Goal: Task Accomplishment & Management: Manage account settings

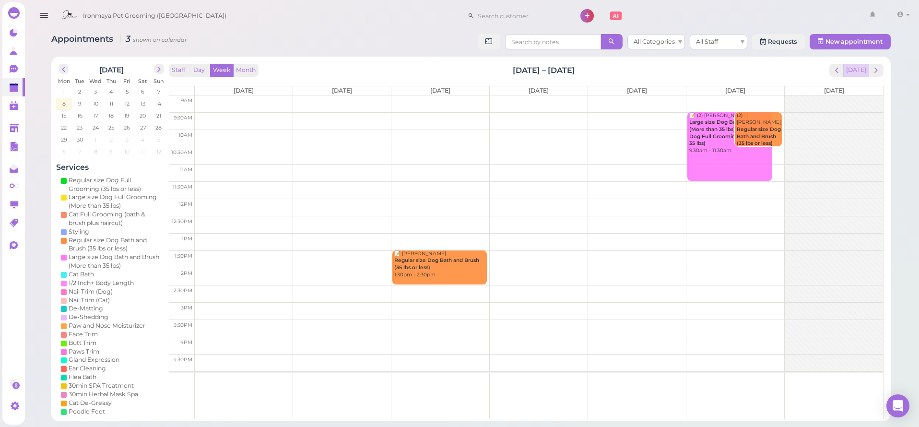
click at [864, 68] on button "[DATE]" at bounding box center [857, 70] width 26 height 13
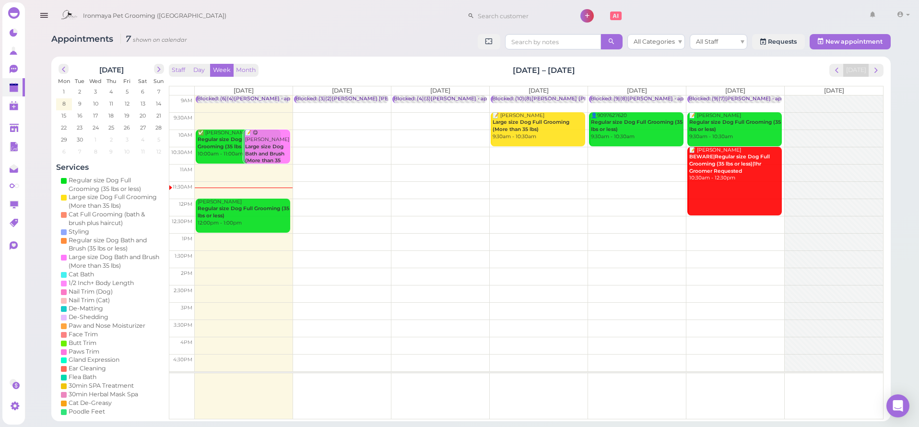
click at [227, 214] on div "[PERSON_NAME] Regular size Dog Full Grooming (35 lbs or less) 12:00pm - 1:00pm" at bounding box center [243, 213] width 93 height 28
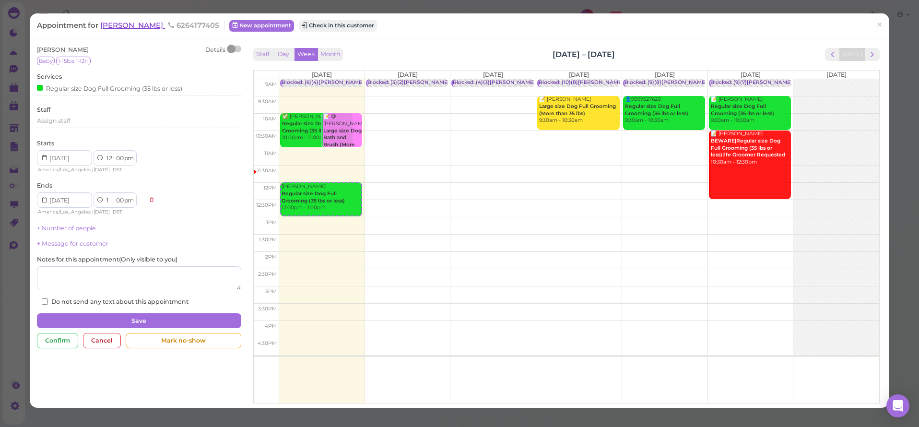
click at [142, 27] on span "[PERSON_NAME]" at bounding box center [132, 25] width 65 height 9
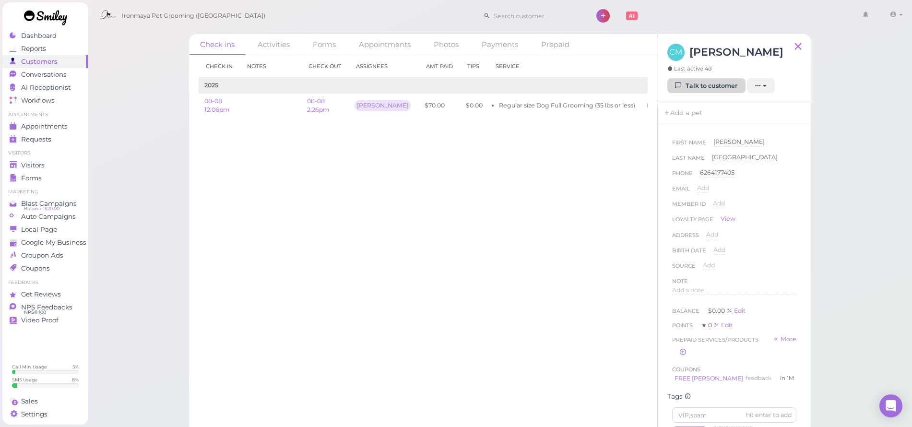
click at [692, 94] on link "Talk to customer" at bounding box center [706, 85] width 78 height 15
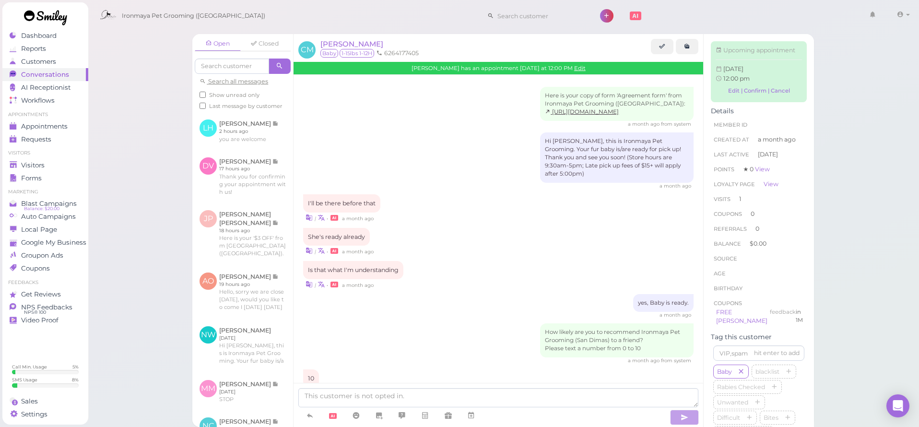
scroll to position [730, 0]
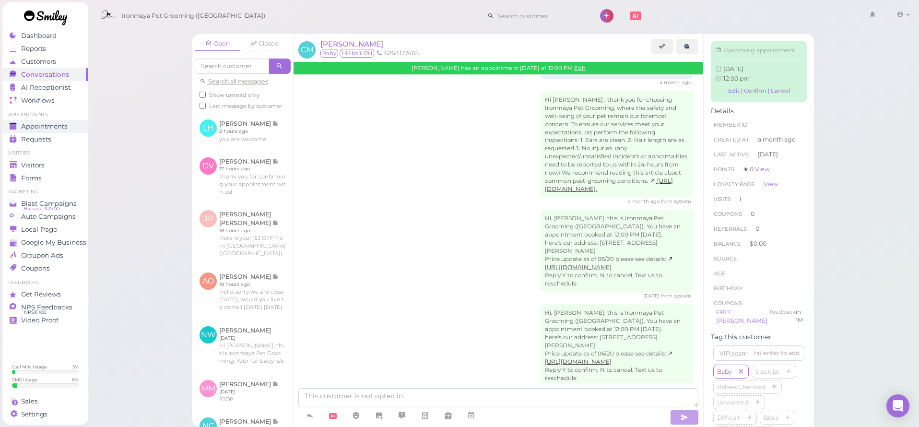
click at [48, 124] on span "Appointments" at bounding box center [44, 126] width 47 height 8
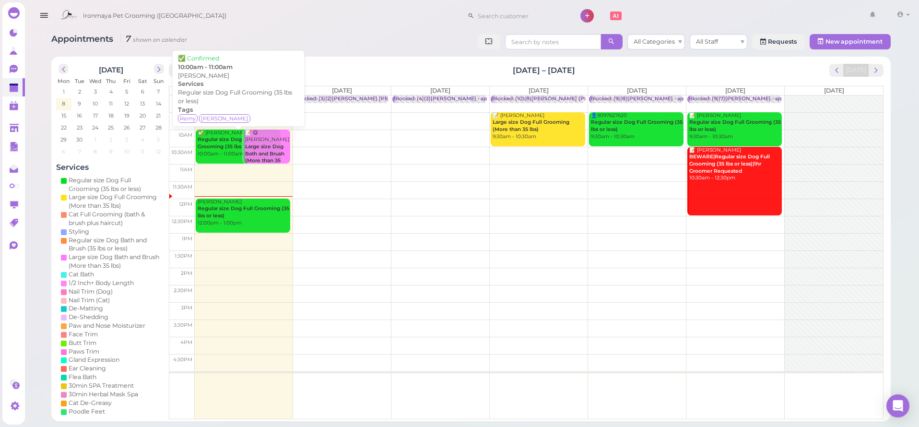
click at [224, 150] on div "✅ [PERSON_NAME] Regular size Dog Full Grooming (35 lbs or less) 10:00am - 11:00…" at bounding box center [238, 144] width 83 height 28
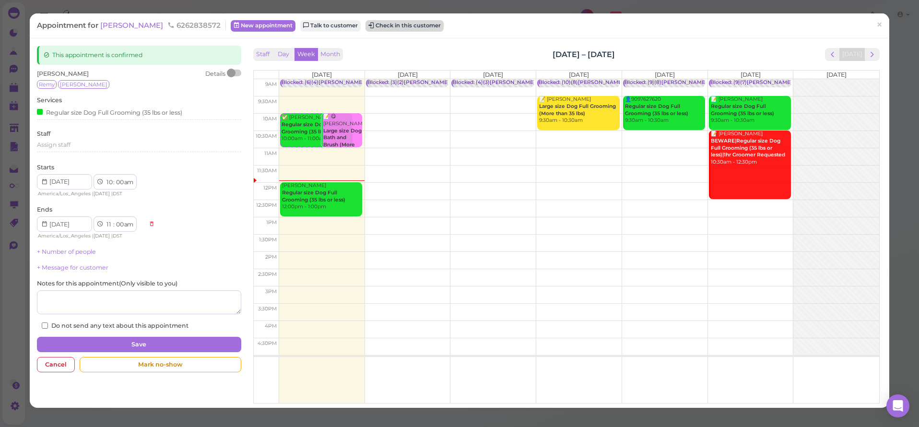
click at [382, 24] on button "Check in this customer" at bounding box center [405, 26] width 78 height 12
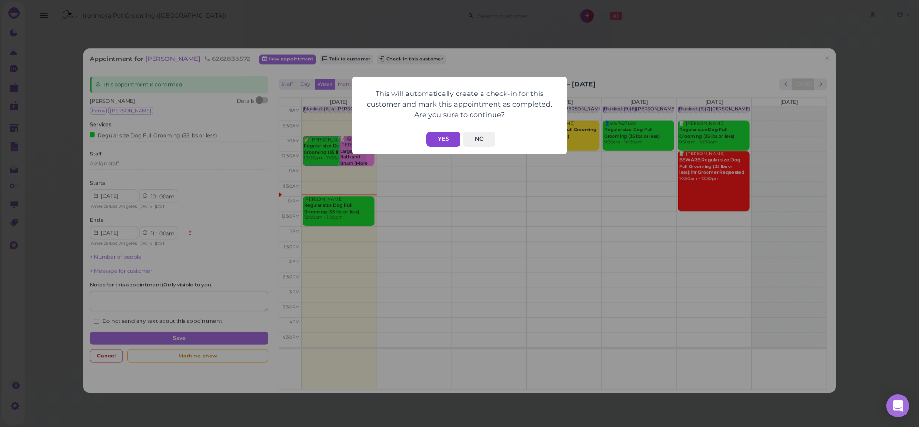
click at [438, 143] on button "Yes" at bounding box center [444, 139] width 34 height 15
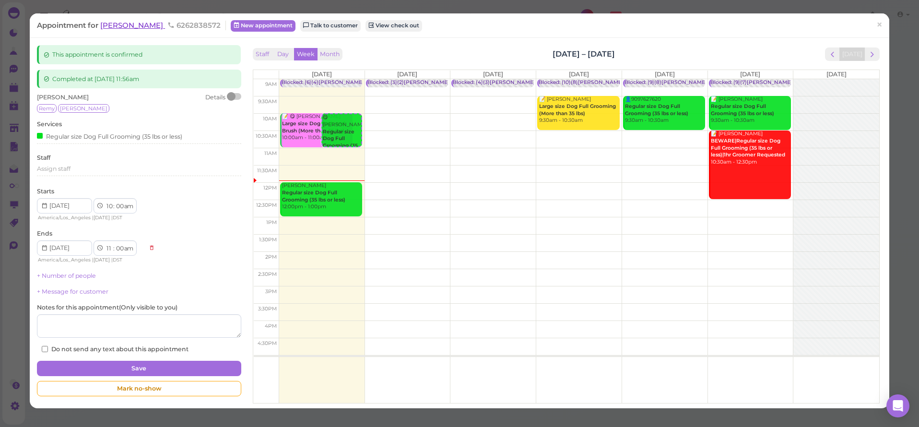
click at [129, 29] on span "[PERSON_NAME]" at bounding box center [132, 25] width 65 height 9
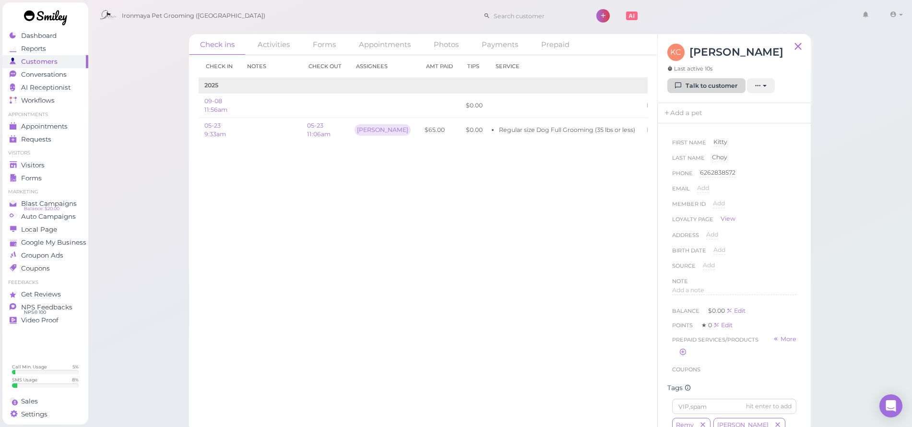
click at [724, 90] on link "Talk to customer" at bounding box center [706, 85] width 78 height 15
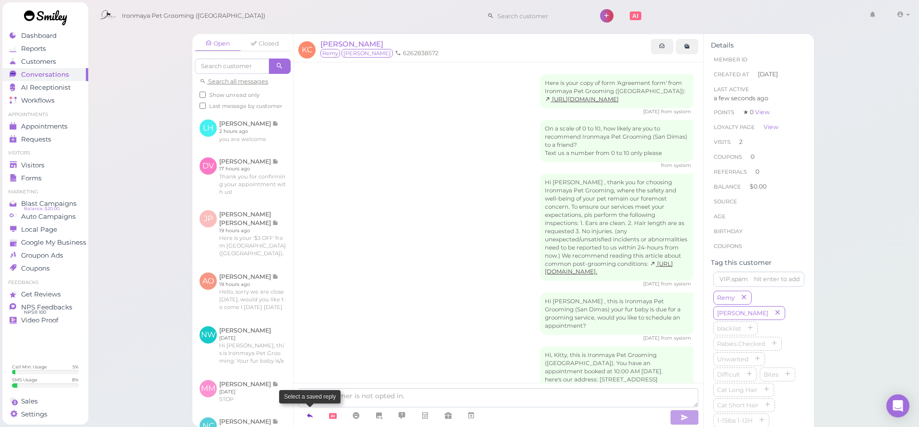
scroll to position [143, 0]
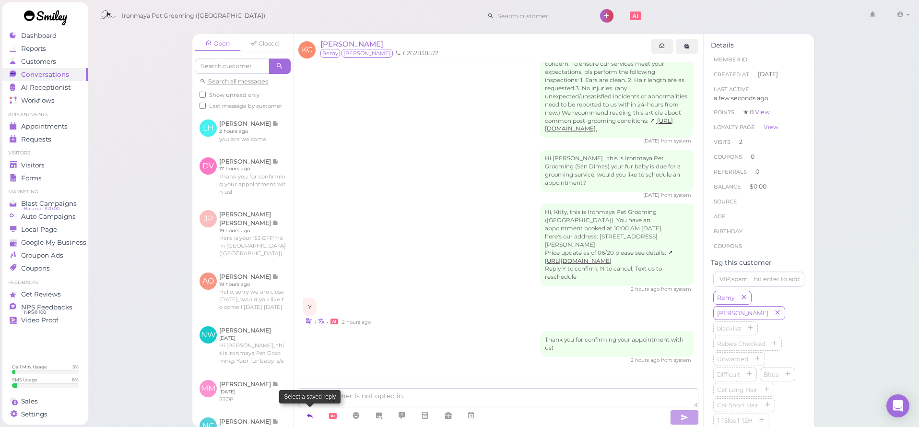
click at [308, 418] on icon at bounding box center [310, 416] width 8 height 10
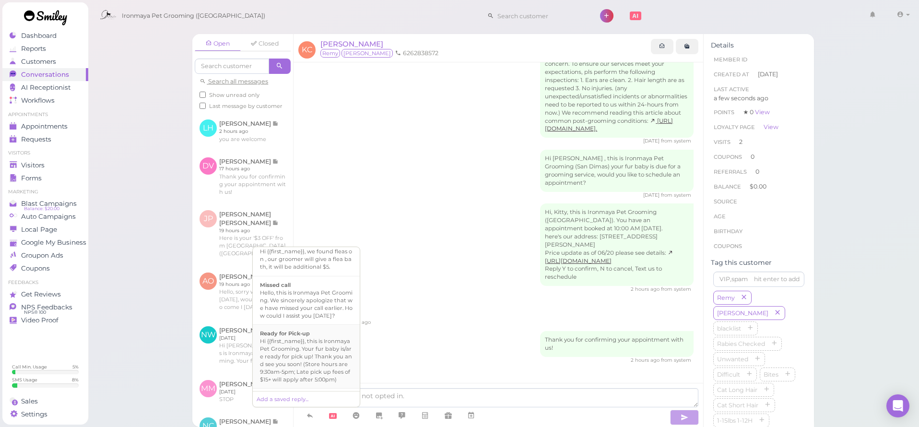
scroll to position [222, 0]
click at [302, 368] on div "Hi {{first_name}}, this is Ironmaya Pet Grooming. Your fur baby is/are ready fo…" at bounding box center [306, 353] width 93 height 46
type textarea "Hi {{first_name}}, this is Ironmaya Pet Grooming. Your fur baby is/are ready fo…"
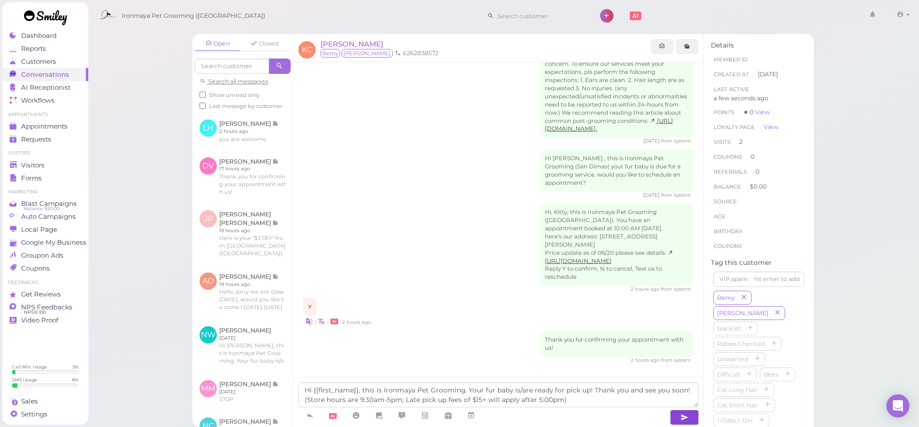
click at [680, 416] on button "button" at bounding box center [684, 417] width 29 height 15
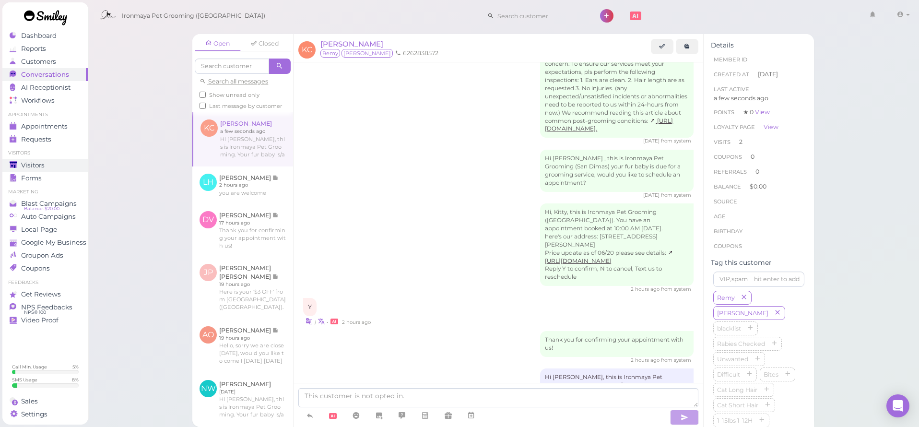
scroll to position [188, 0]
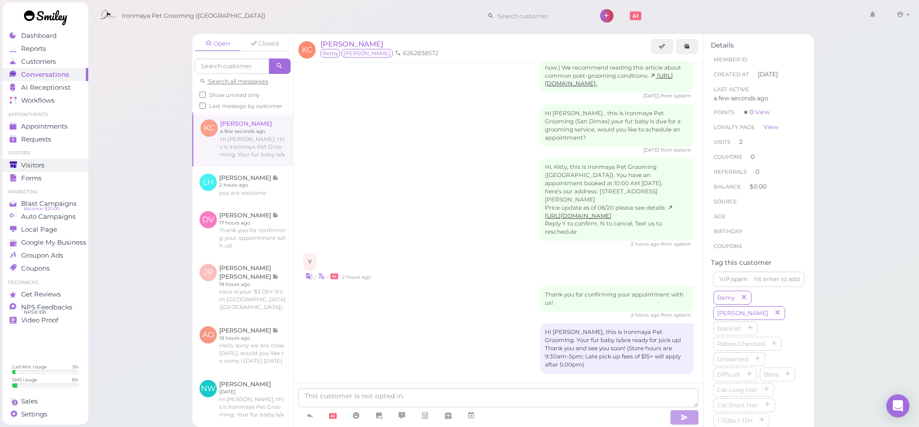
click at [48, 165] on div "Visitors" at bounding box center [44, 165] width 69 height 8
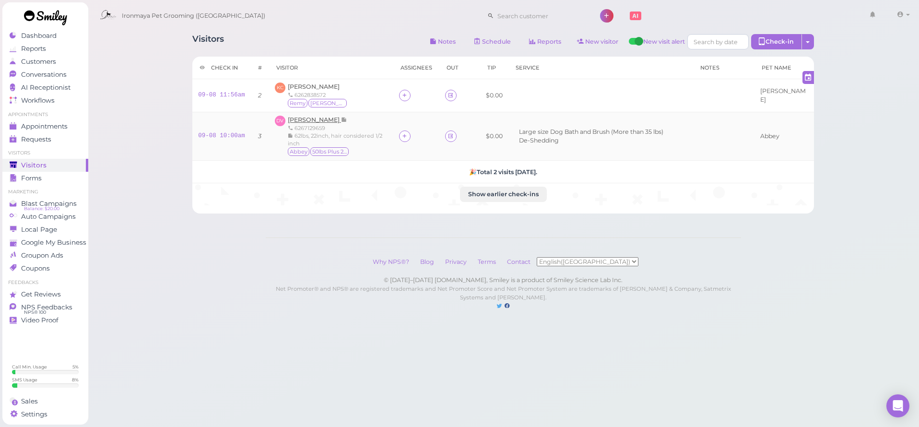
click at [315, 117] on span "[PERSON_NAME]" at bounding box center [314, 119] width 53 height 7
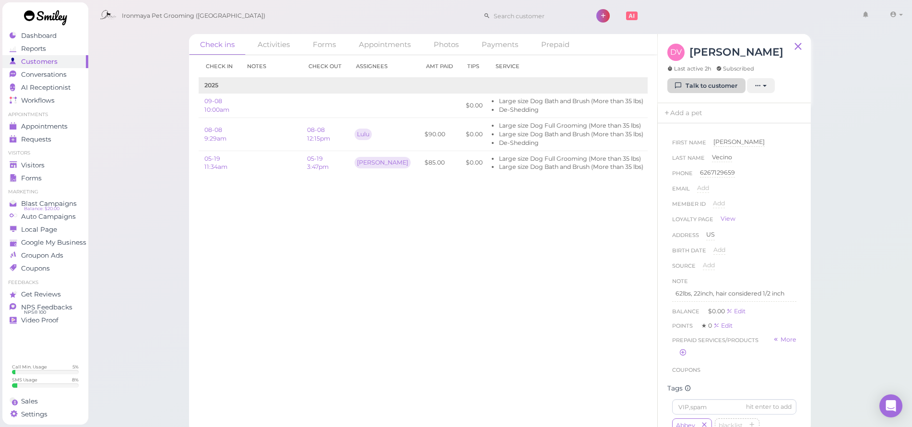
click at [693, 88] on link "Talk to customer" at bounding box center [706, 85] width 78 height 15
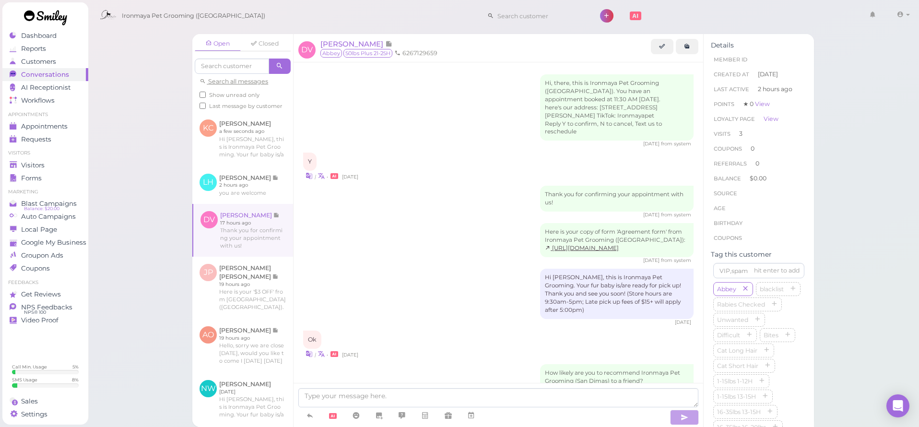
scroll to position [1223, 0]
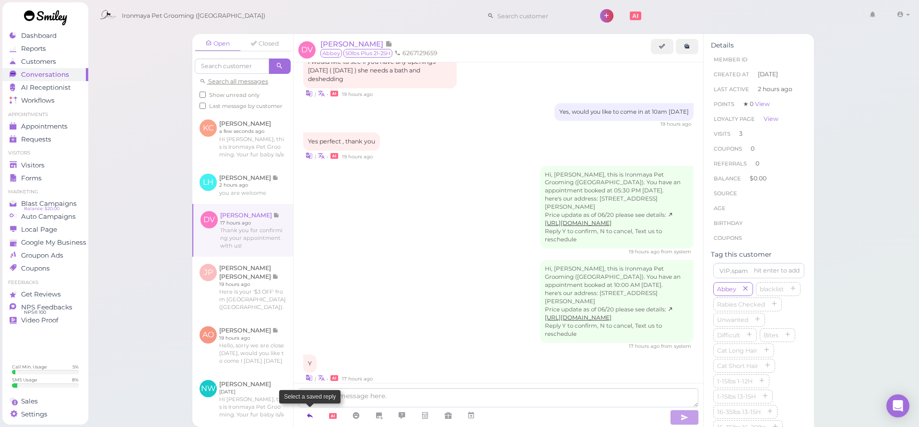
click at [306, 413] on link at bounding box center [309, 415] width 23 height 17
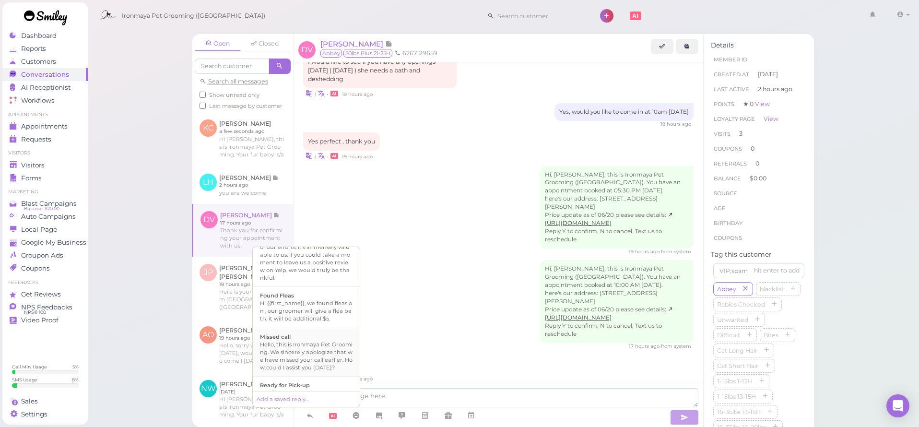
scroll to position [243, 0]
click at [282, 354] on div "Hi {{first_name}}, this is Ironmaya Pet Grooming. Your fur baby is/are ready fo…" at bounding box center [306, 332] width 93 height 46
type textarea "Hi {{first_name}}, this is Ironmaya Pet Grooming. Your fur baby is/are ready fo…"
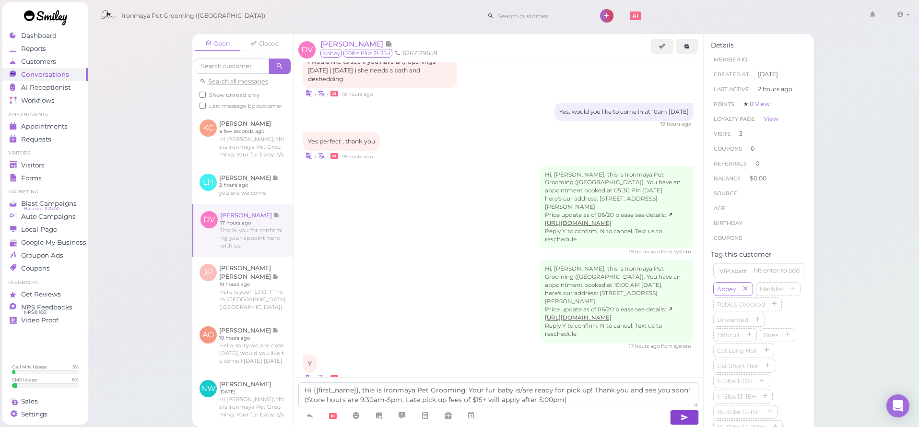
click at [686, 420] on icon "button" at bounding box center [685, 418] width 8 height 10
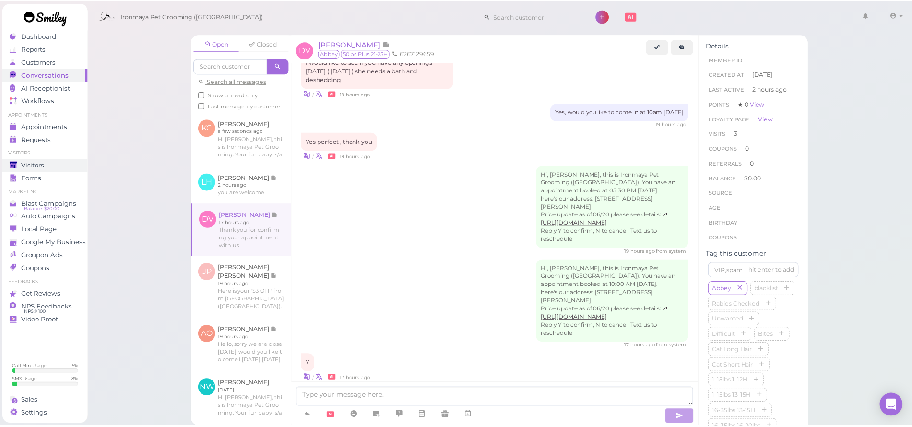
scroll to position [1268, 0]
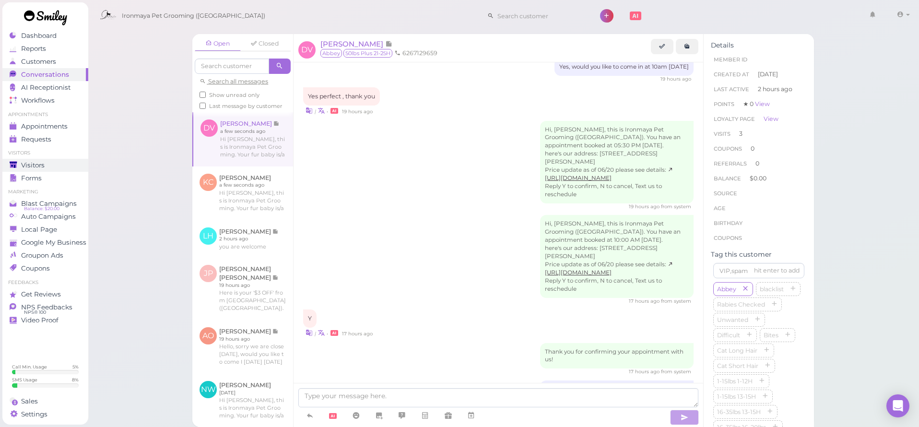
click at [31, 166] on span "Visitors" at bounding box center [33, 165] width 24 height 8
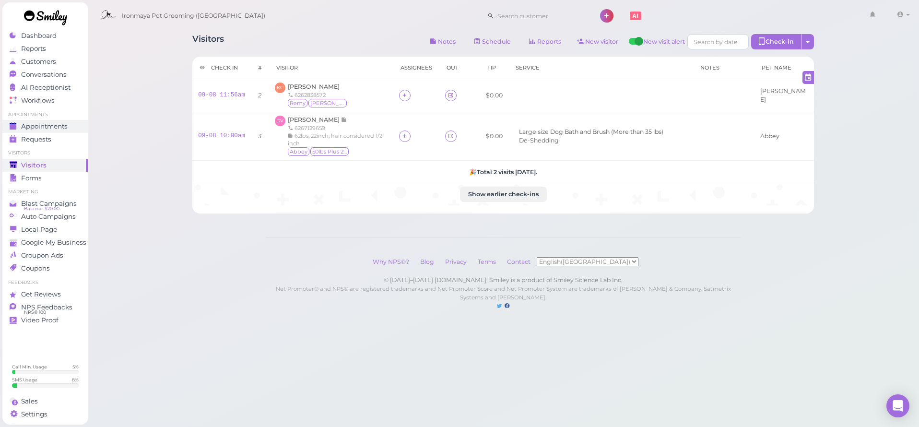
click at [76, 121] on link "Appointments" at bounding box center [45, 126] width 86 height 13
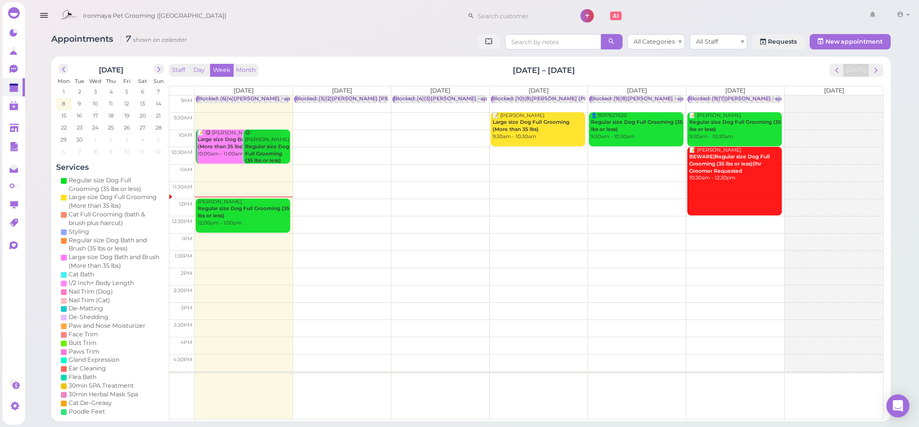
click at [216, 211] on b "Regular size Dog Full Grooming (35 lbs or less)" at bounding box center [244, 211] width 92 height 13
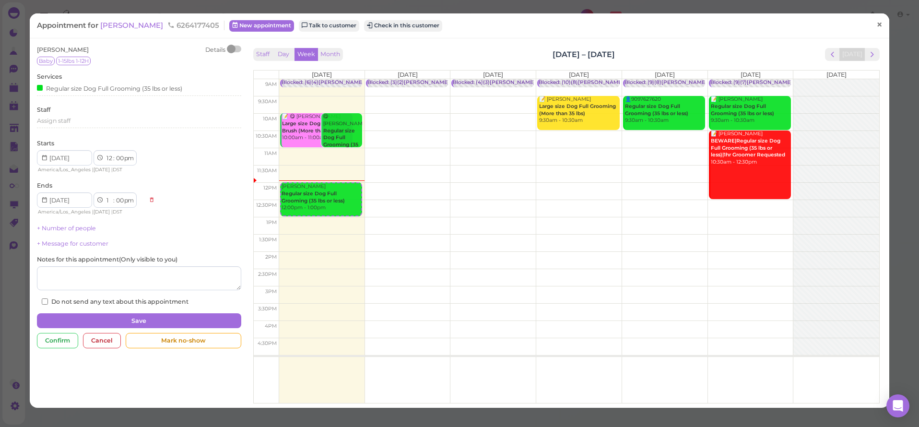
click at [877, 24] on span "×" at bounding box center [880, 24] width 6 height 13
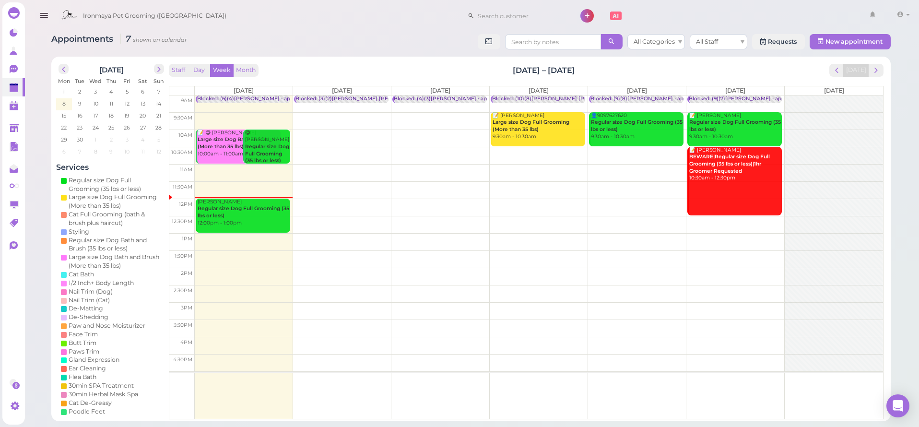
click at [188, 0] on div "Ironmaya Pet Grooming ([GEOGRAPHIC_DATA]) 1 Account" at bounding box center [472, 13] width 896 height 27
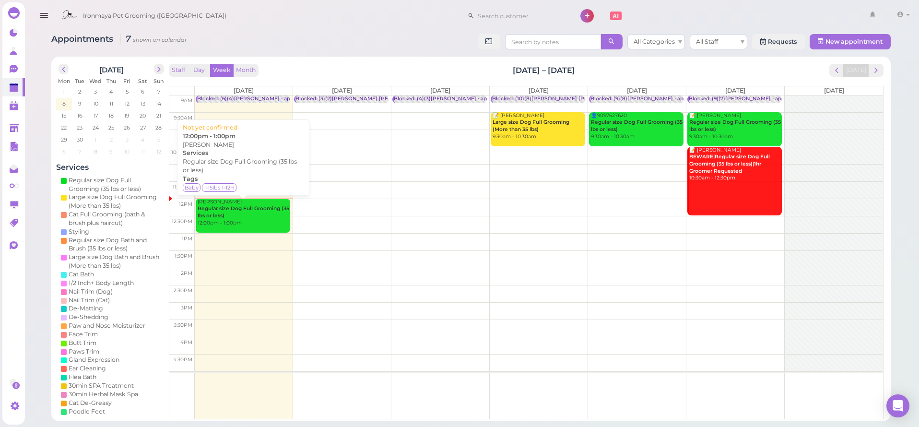
click at [235, 220] on div "[PERSON_NAME] Regular size Dog Full Grooming (35 lbs or less) 12:00pm - 1:00pm" at bounding box center [243, 213] width 93 height 28
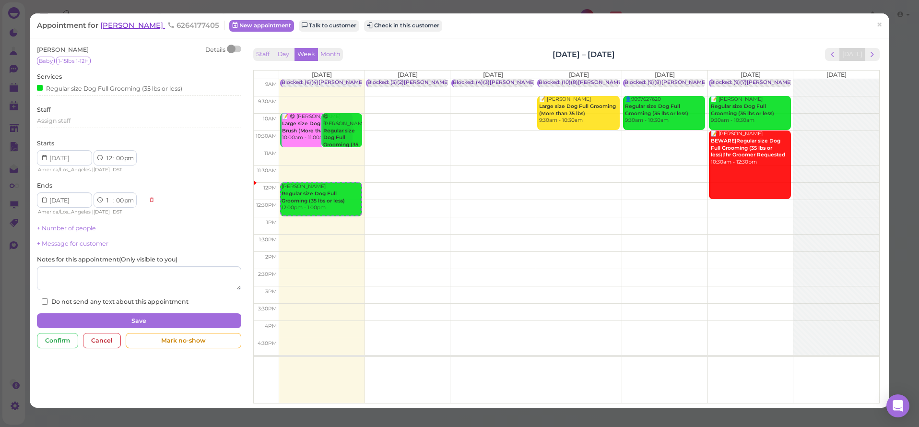
click at [156, 23] on span "[PERSON_NAME]" at bounding box center [132, 25] width 65 height 9
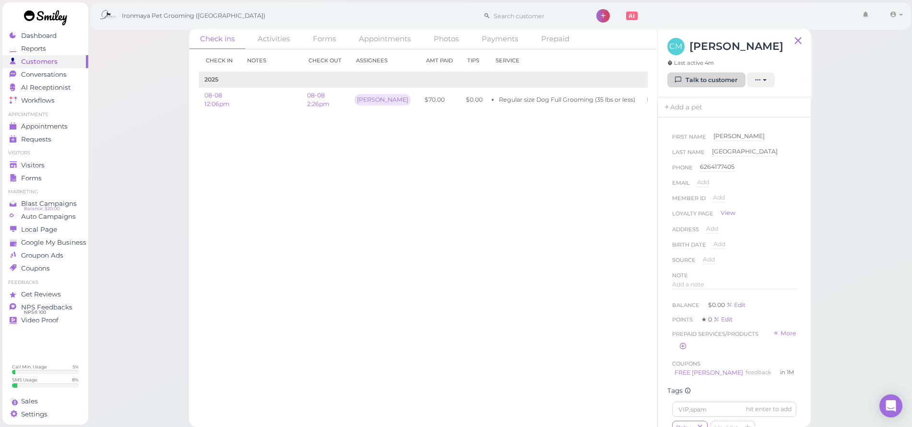
click at [699, 88] on link "Talk to customer" at bounding box center [706, 79] width 78 height 15
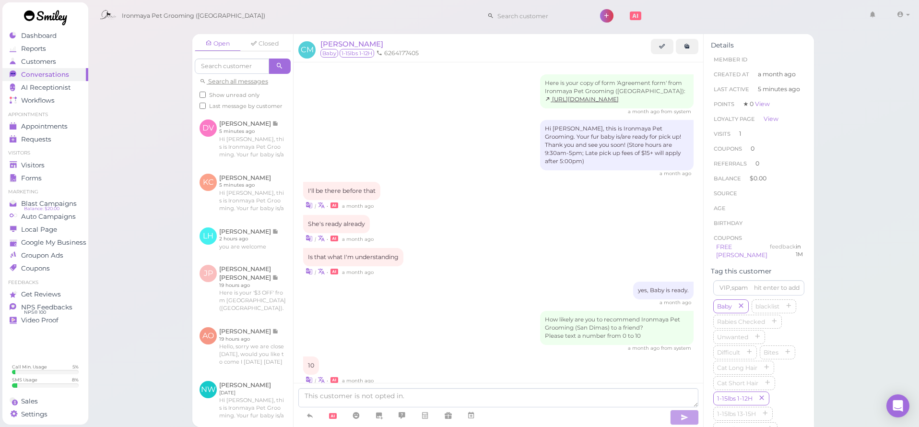
scroll to position [730, 0]
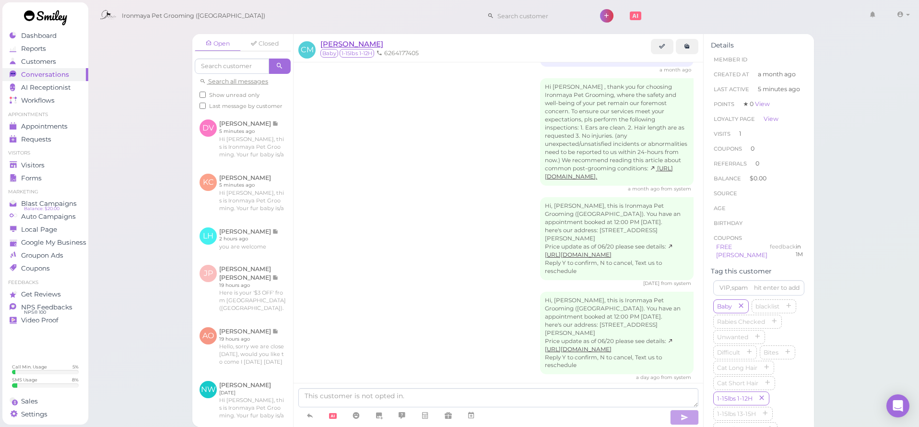
click at [349, 45] on span "[PERSON_NAME]" at bounding box center [352, 43] width 63 height 9
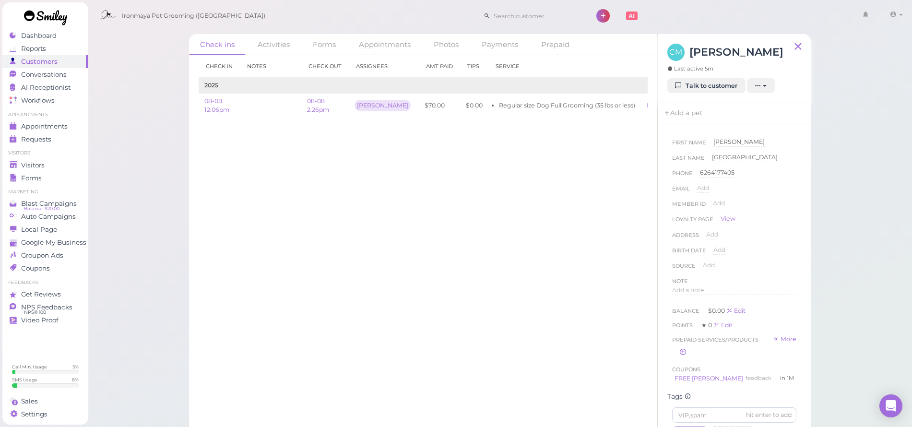
click at [349, 150] on div "Check in Notes Check out Assignees Amt Paid Tips Service 2025 08-08 12:06pm 08-…" at bounding box center [423, 241] width 468 height 372
click at [45, 75] on span "Conversations" at bounding box center [44, 75] width 46 height 8
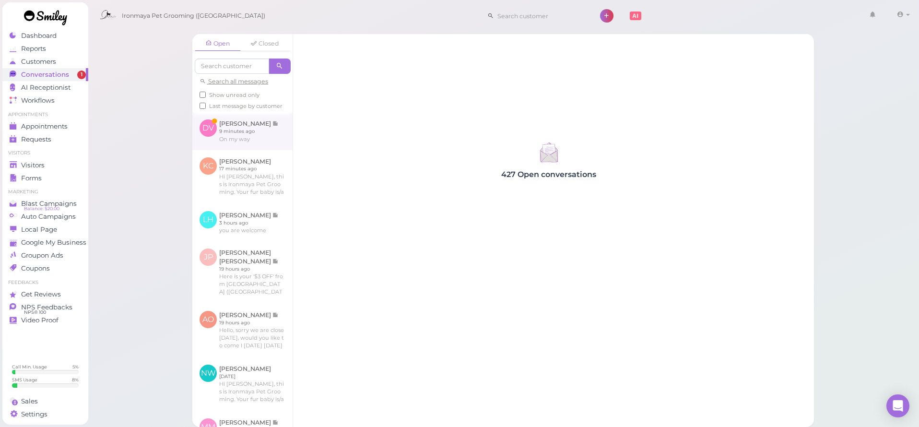
click at [259, 145] on link at bounding box center [242, 130] width 100 height 37
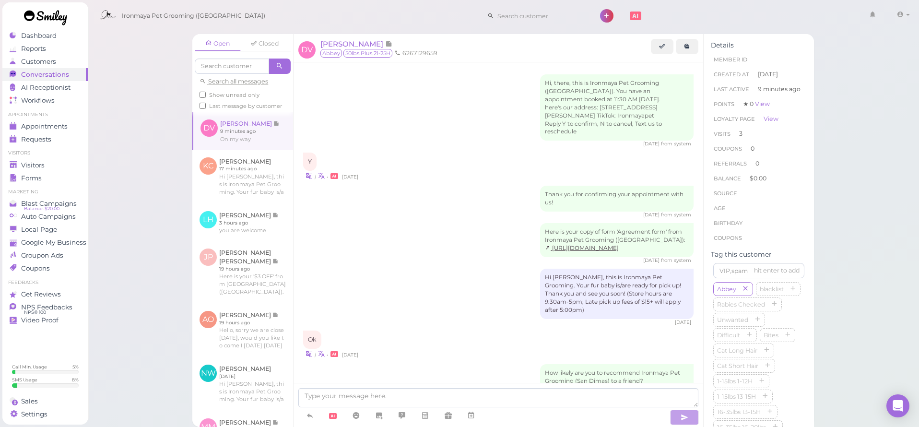
scroll to position [1307, 0]
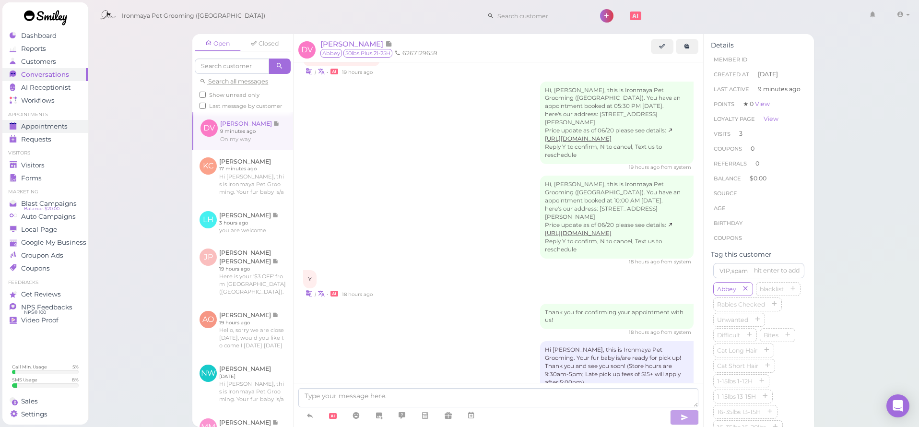
click at [59, 126] on span "Appointments" at bounding box center [44, 126] width 47 height 8
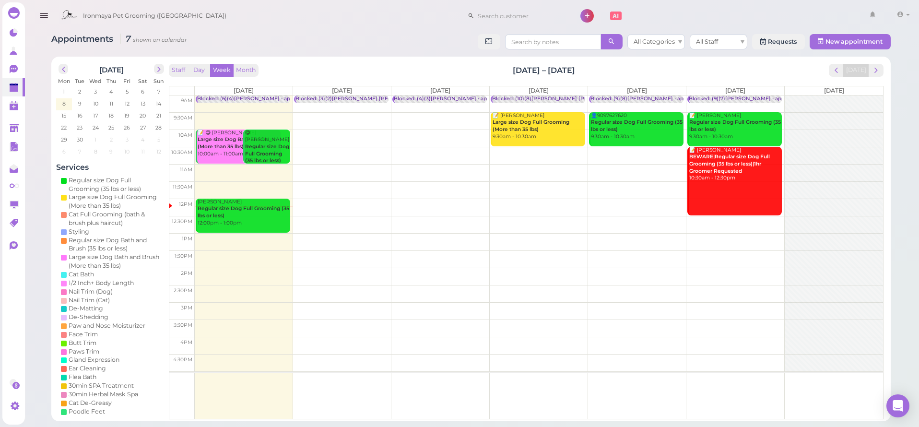
click at [414, 201] on td at bounding box center [539, 207] width 689 height 17
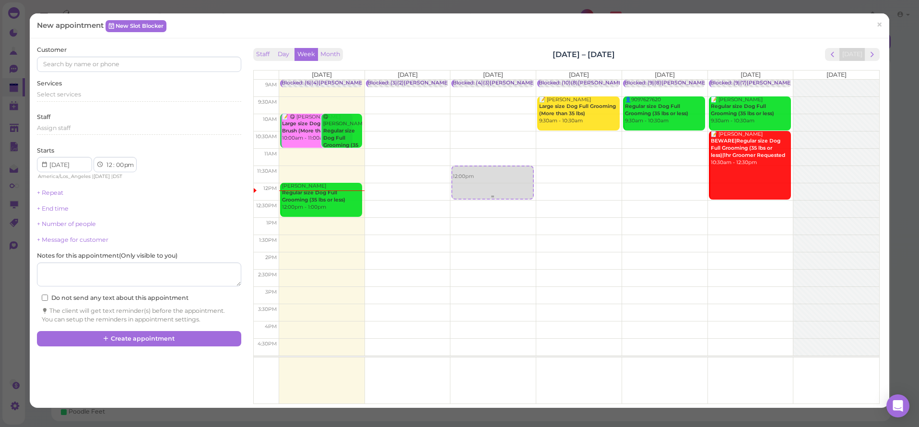
drag, startPoint x: 464, startPoint y: 204, endPoint x: 470, endPoint y: 185, distance: 20.2
click at [470, 80] on div "12:00pm Blocked: (4)(3)[PERSON_NAME] • appointment 12:00pm" at bounding box center [493, 80] width 85 height 0
select select "11"
select select "30"
select select "am"
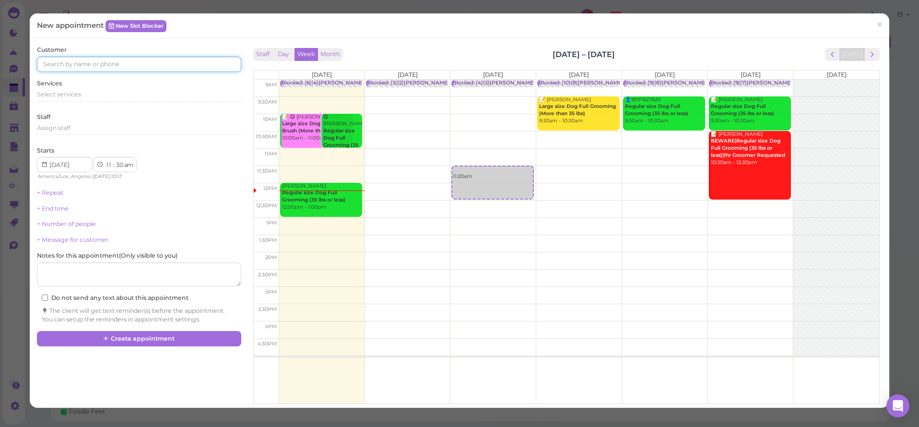
click at [133, 67] on input at bounding box center [139, 64] width 204 height 15
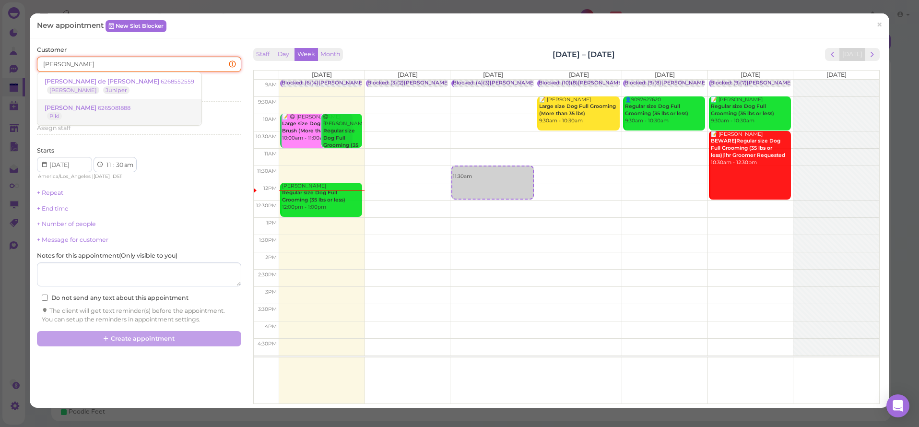
type input "[PERSON_NAME]"
click at [98, 107] on small "6265081888" at bounding box center [114, 108] width 33 height 7
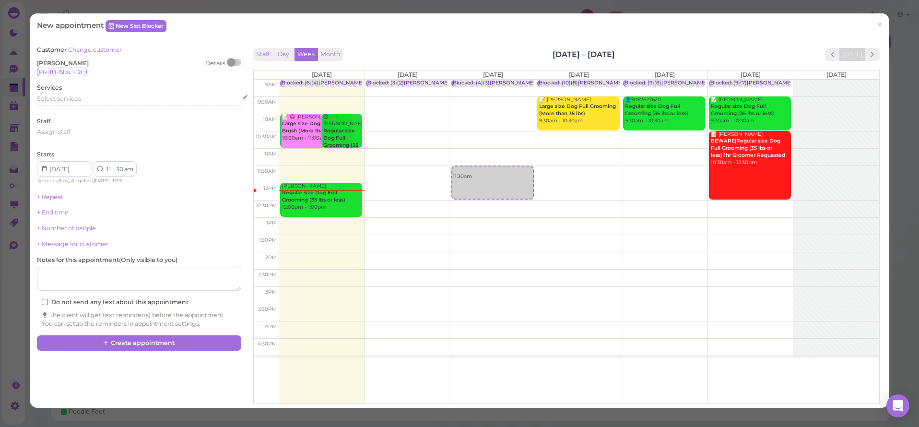
click at [53, 97] on span "Select services" at bounding box center [59, 98] width 44 height 7
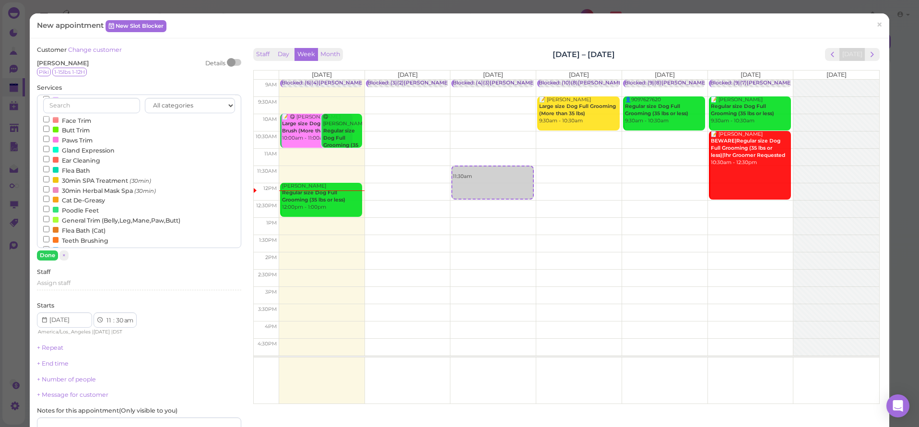
scroll to position [184, 0]
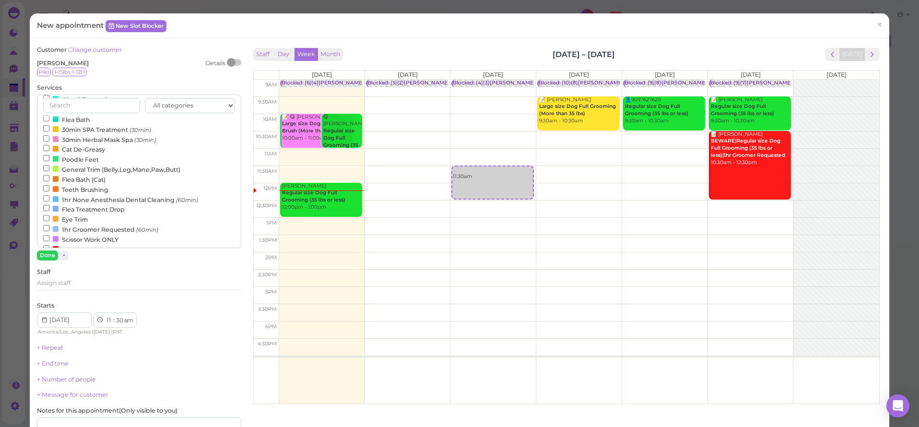
click at [74, 234] on label "1hr Groomer Requested (60min)" at bounding box center [100, 229] width 115 height 10
click at [49, 231] on input "1hr Groomer Requested (60min)" at bounding box center [46, 228] width 6 height 6
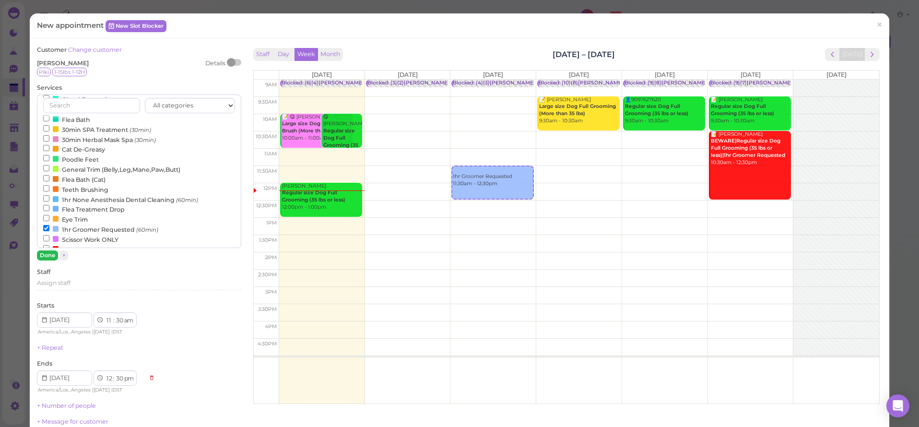
click at [48, 255] on button "Done" at bounding box center [47, 255] width 21 height 10
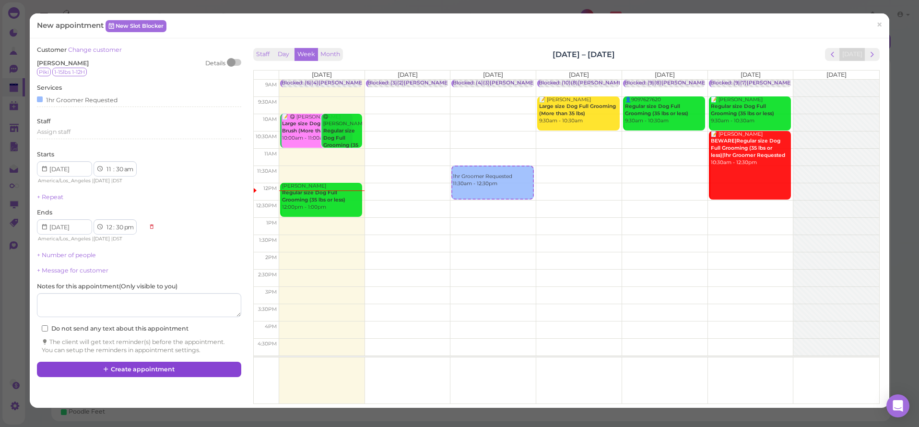
click at [107, 366] on icon at bounding box center [106, 369] width 6 height 7
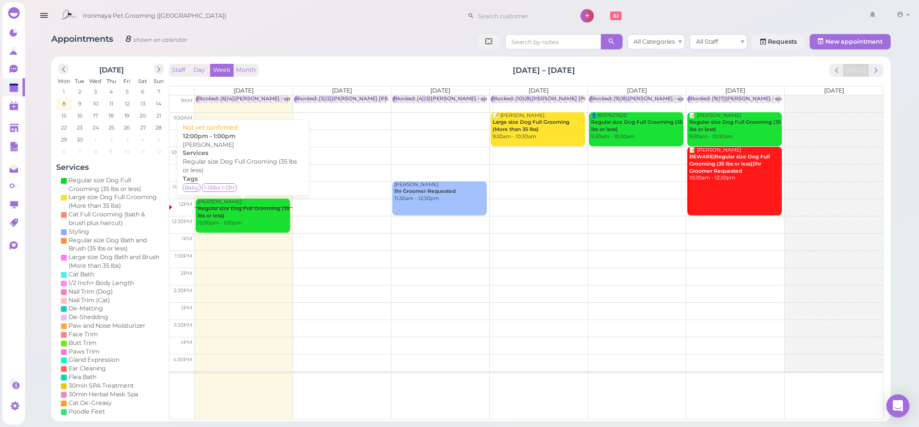
click at [226, 205] on b "Regular size Dog Full Grooming (35 lbs or less)" at bounding box center [244, 211] width 92 height 13
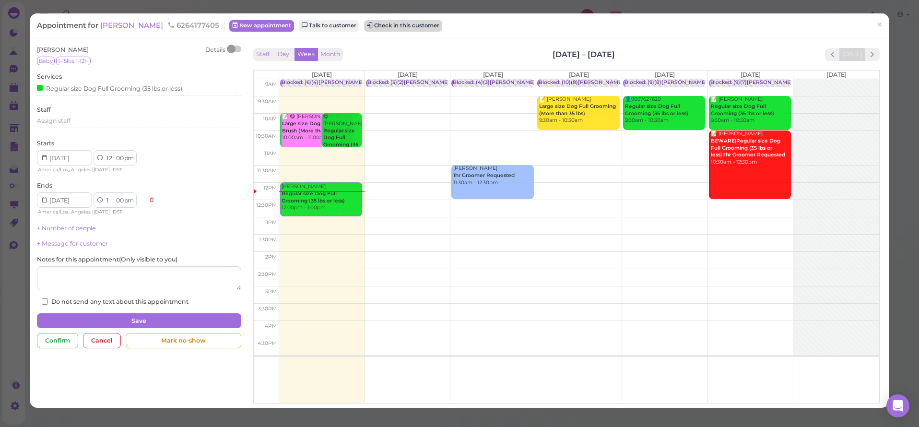
click at [417, 24] on button "Check in this customer" at bounding box center [403, 26] width 78 height 12
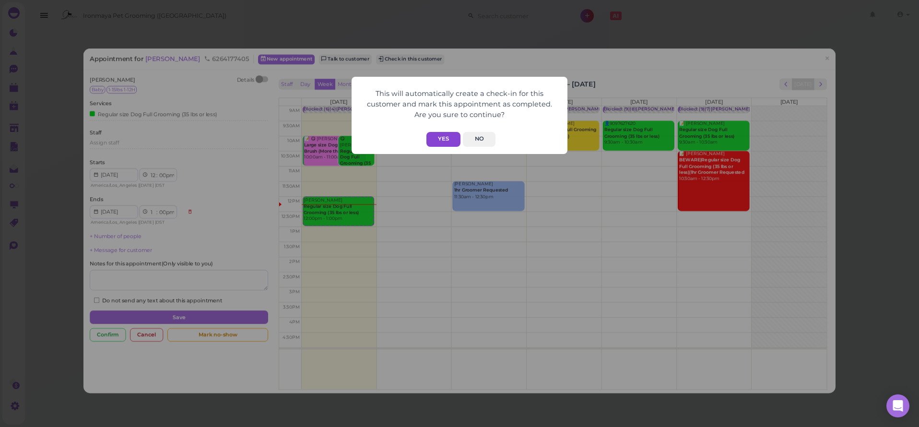
click at [443, 145] on button "Yes" at bounding box center [444, 139] width 34 height 15
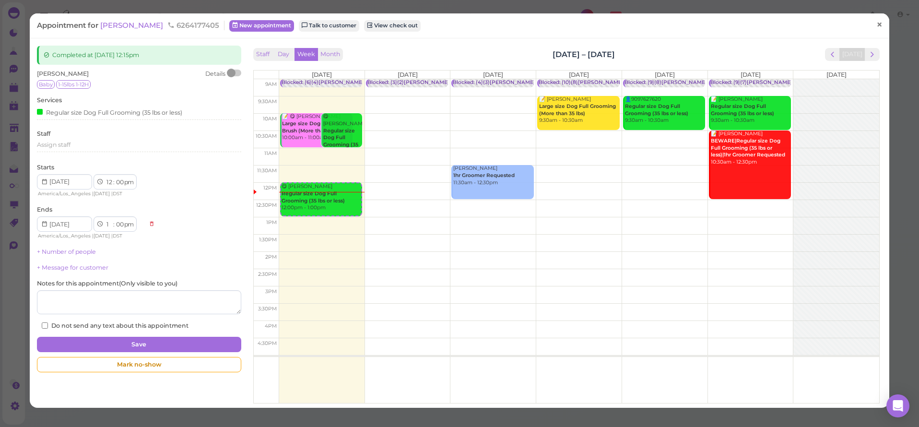
click at [877, 23] on span "×" at bounding box center [880, 24] width 6 height 13
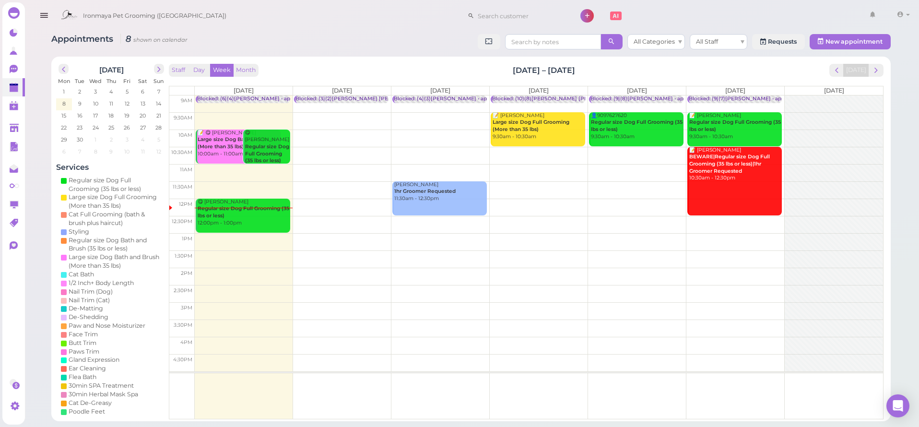
click at [42, 16] on icon "button" at bounding box center [44, 16] width 10 height 12
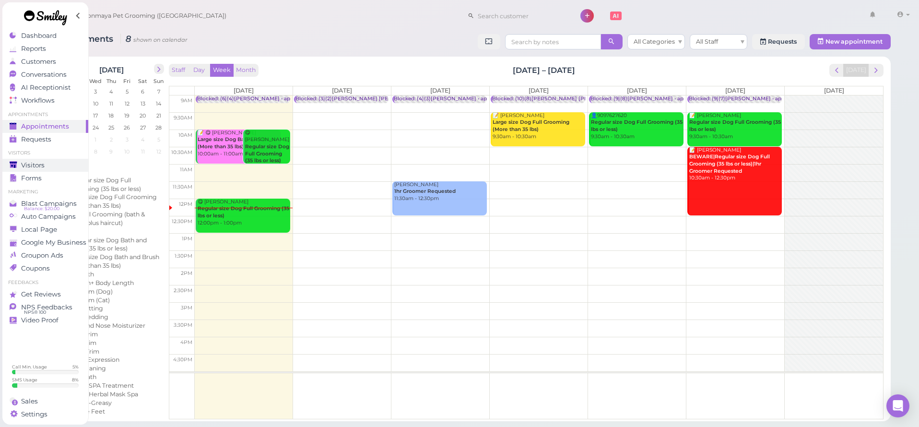
click at [33, 170] on link "Visitors" at bounding box center [45, 165] width 86 height 13
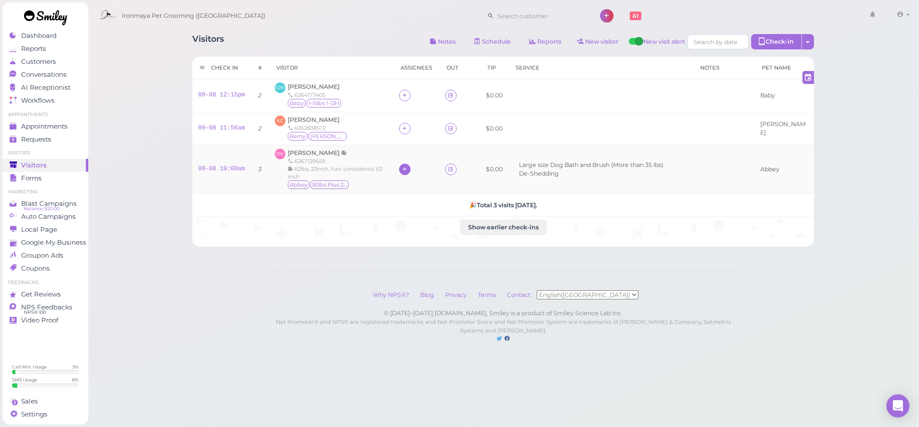
click at [408, 167] on icon at bounding box center [405, 169] width 6 height 7
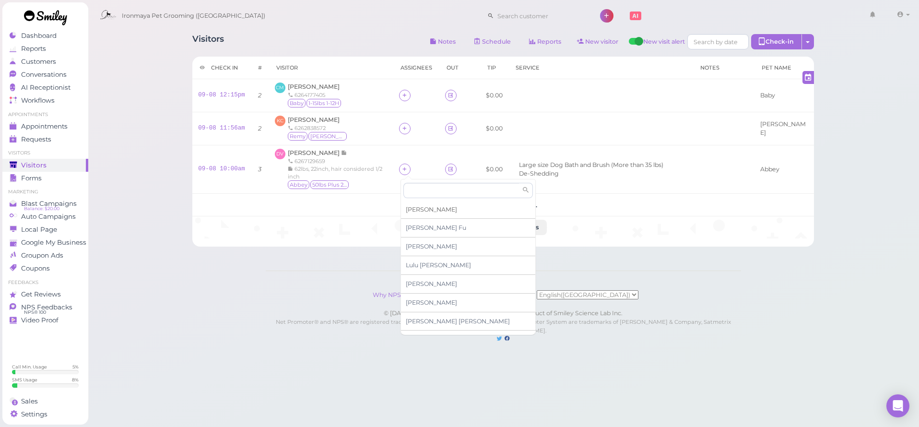
click at [416, 210] on span "[PERSON_NAME]" at bounding box center [431, 209] width 51 height 7
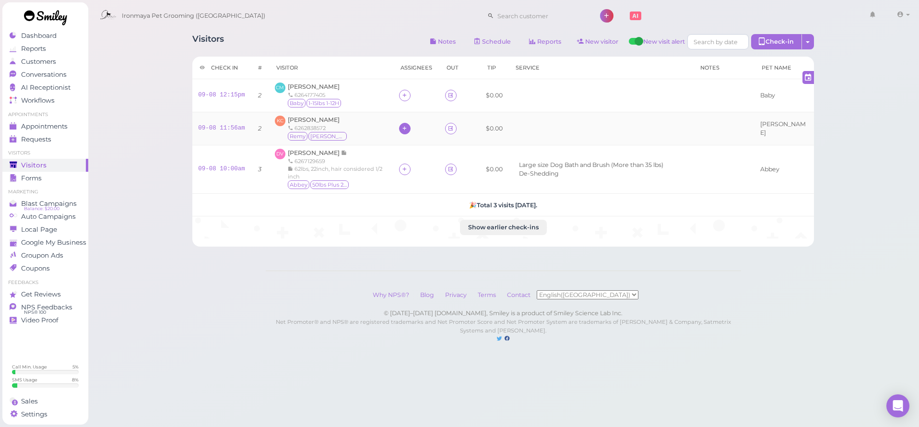
click at [407, 126] on icon at bounding box center [405, 128] width 6 height 7
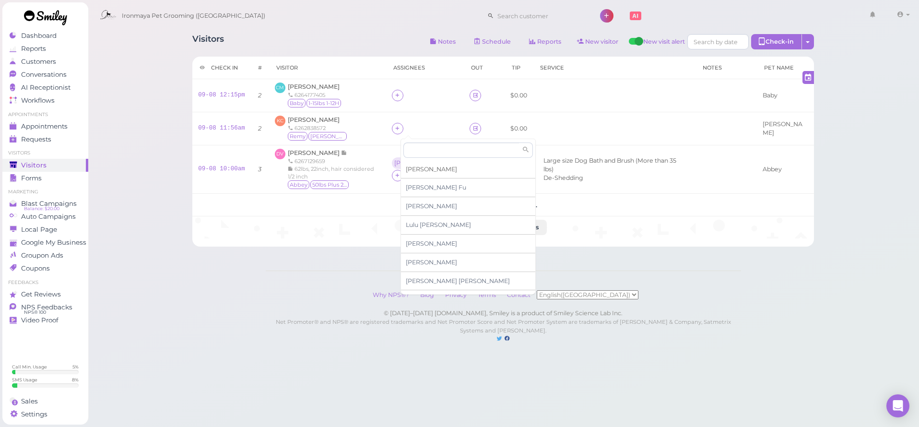
click at [417, 171] on span "[PERSON_NAME]" at bounding box center [431, 169] width 51 height 7
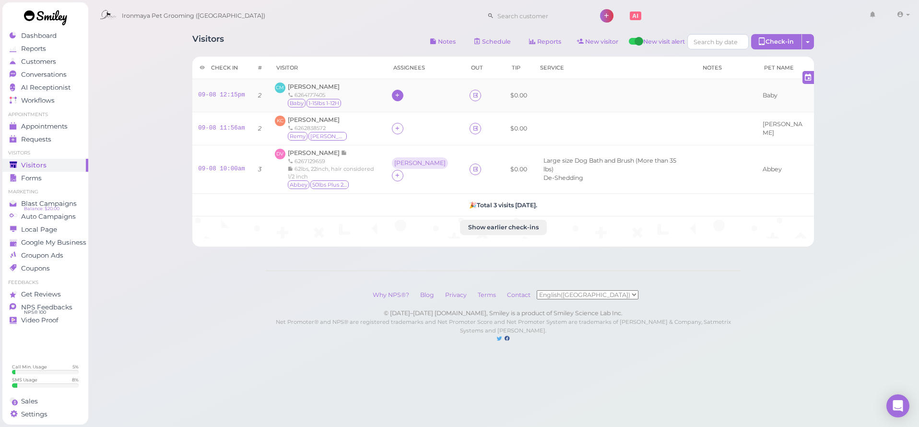
click at [401, 92] on icon at bounding box center [397, 95] width 6 height 7
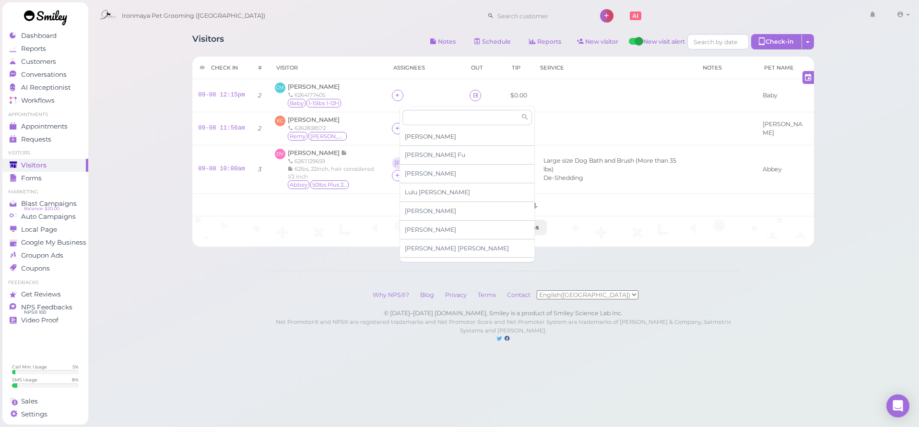
click at [406, 135] on span "[PERSON_NAME]" at bounding box center [430, 136] width 51 height 7
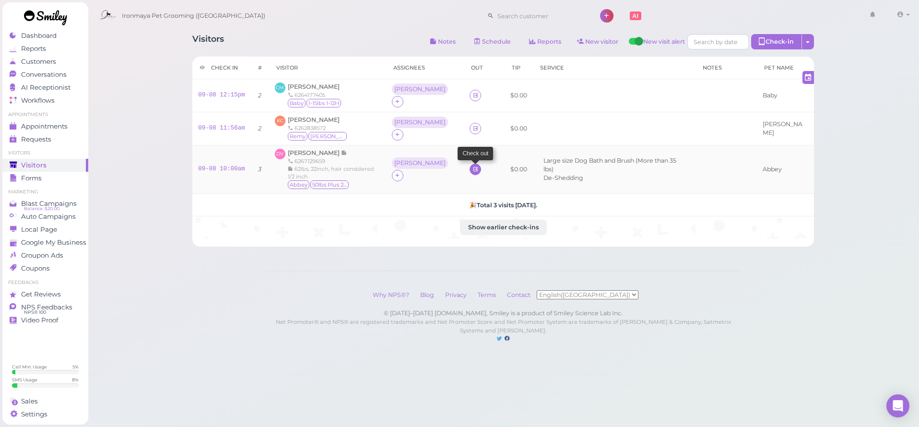
click at [473, 172] on icon at bounding box center [476, 169] width 6 height 7
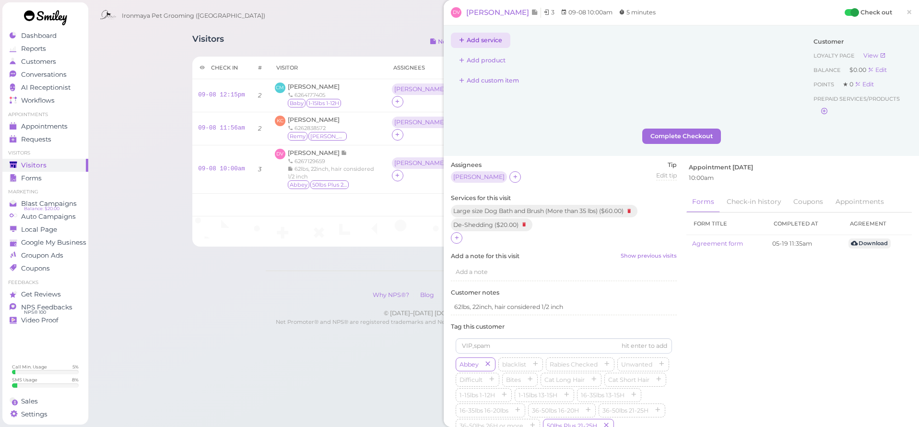
click at [489, 36] on button "Add service" at bounding box center [481, 40] width 60 height 15
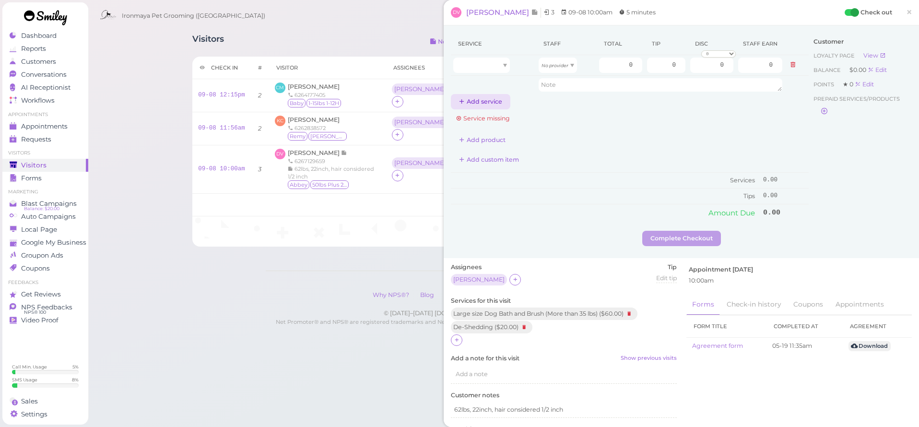
click at [488, 100] on button "Add service" at bounding box center [481, 101] width 60 height 15
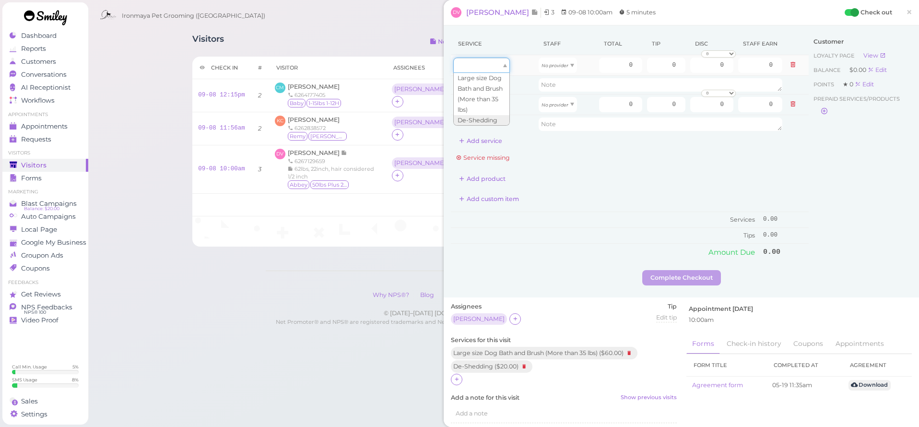
click at [486, 66] on div at bounding box center [481, 65] width 57 height 15
type input "60.00"
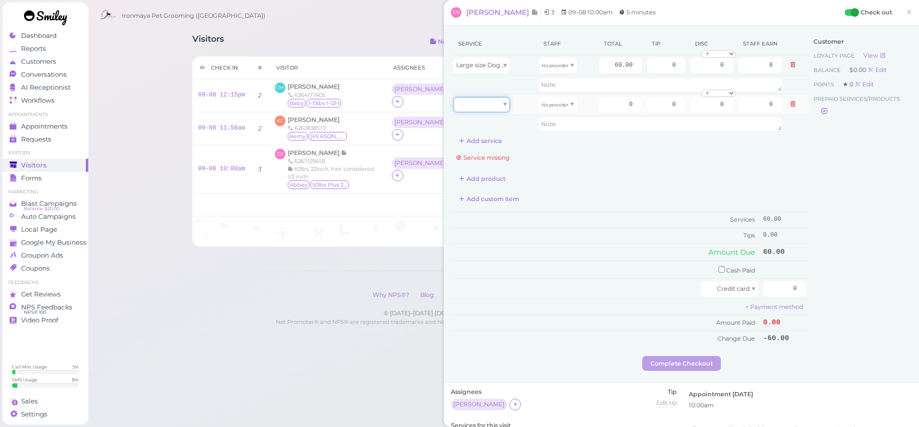
click at [482, 100] on div at bounding box center [481, 104] width 57 height 15
type input "20.00"
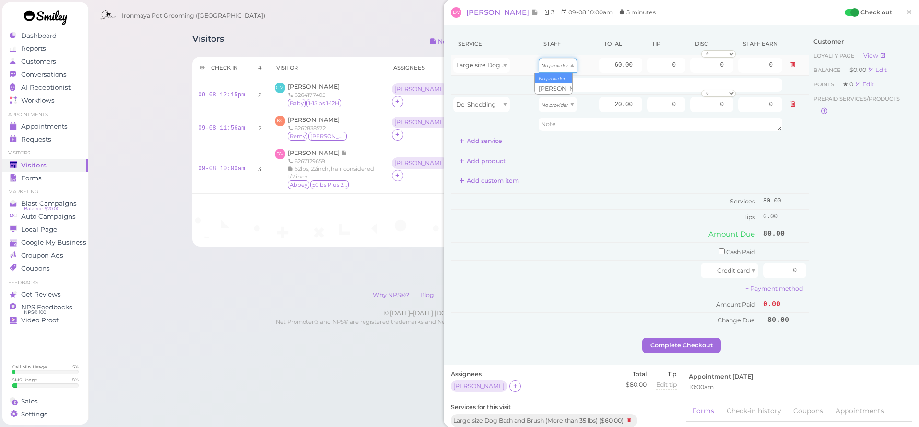
click at [548, 62] on span "No provider" at bounding box center [555, 64] width 27 height 7
click at [545, 100] on div "No provider" at bounding box center [558, 104] width 38 height 15
drag, startPoint x: 603, startPoint y: 68, endPoint x: 703, endPoint y: 78, distance: 100.8
click at [703, 78] on tbody "Large size Dog Bath and Brush (More than 35 lbs) [PERSON_NAME] 60.00 0 0 0 10% …" at bounding box center [630, 94] width 358 height 78
type input "75"
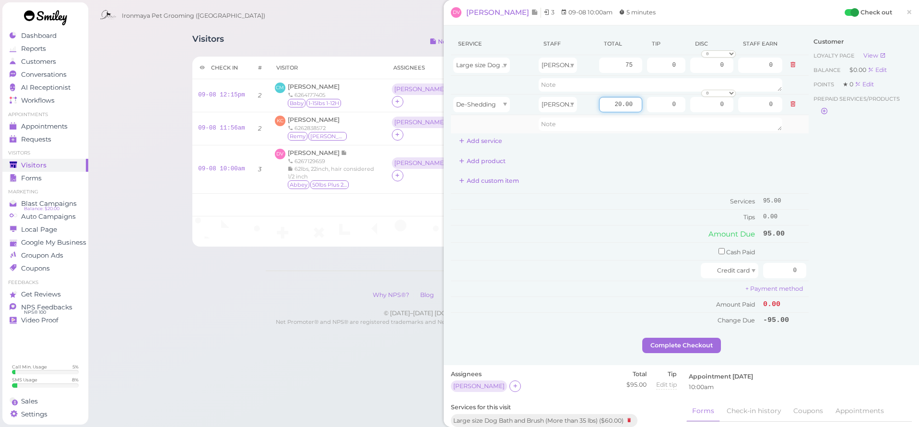
drag, startPoint x: 605, startPoint y: 102, endPoint x: 706, endPoint y: 116, distance: 102.2
click at [706, 116] on tbody "Large size Dog Bath and Brush (More than 35 lbs) [PERSON_NAME] 75 0 0 0 10% off…" at bounding box center [630, 94] width 358 height 78
type input "15"
click at [707, 159] on div "Add product" at bounding box center [630, 161] width 358 height 15
click at [719, 248] on input "checkbox" at bounding box center [722, 251] width 6 height 6
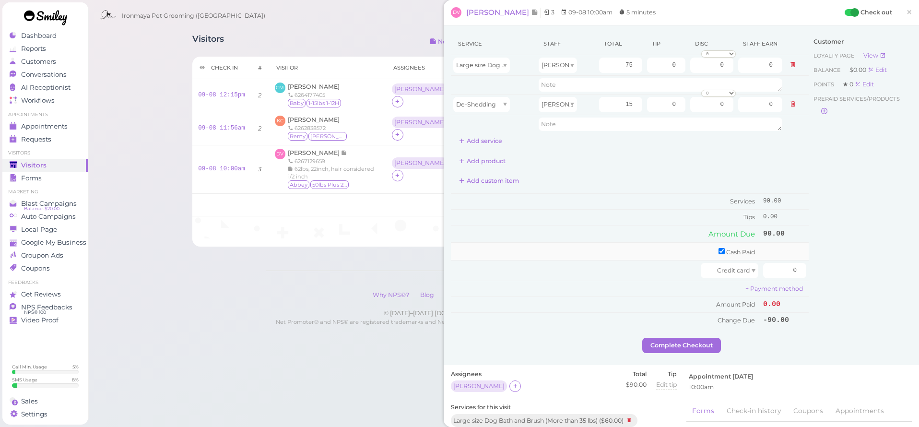
checkbox input "true"
click at [777, 254] on input "0" at bounding box center [784, 252] width 43 height 15
type input "90"
click at [905, 271] on div "Customer Loyalty page View Balance $0.00 Edit Points ★ 0 Edit Prepaid services/…" at bounding box center [860, 187] width 103 height 308
click at [705, 345] on button "Complete Checkout" at bounding box center [682, 348] width 79 height 15
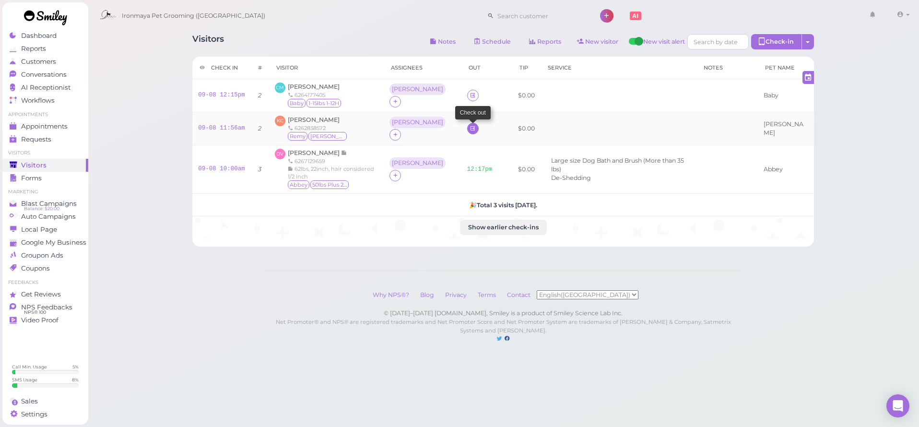
click at [467, 131] on link at bounding box center [473, 129] width 12 height 12
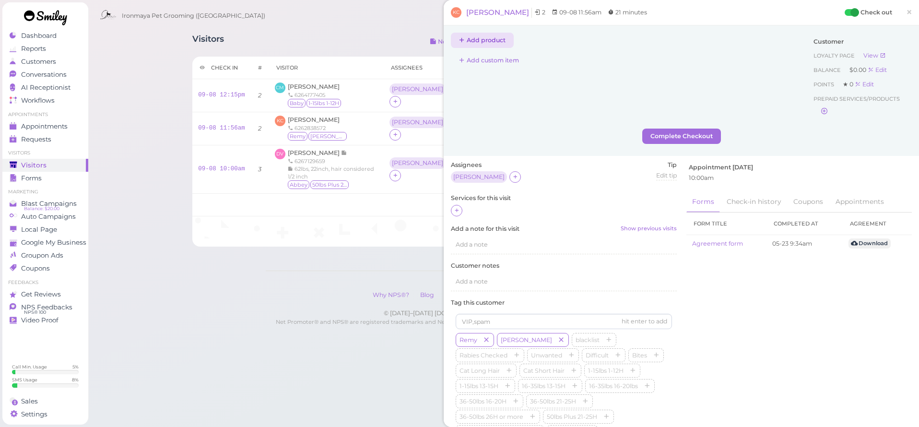
click at [474, 43] on button "Add product" at bounding box center [482, 40] width 63 height 15
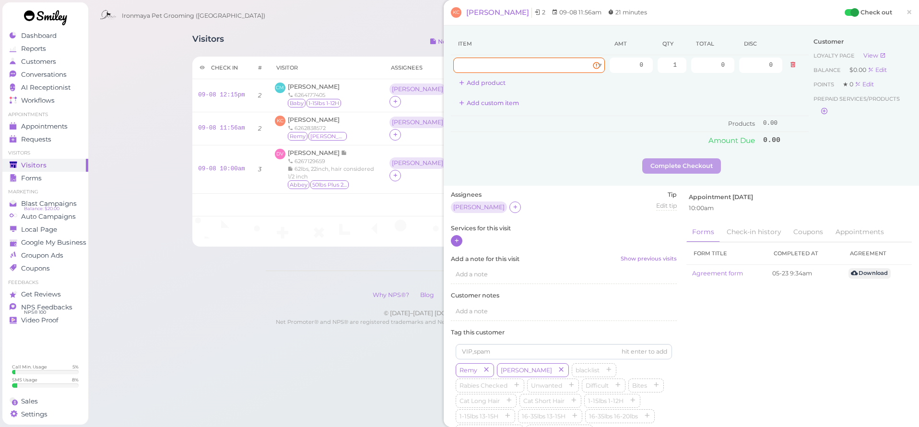
click at [457, 240] on icon at bounding box center [457, 240] width 6 height 7
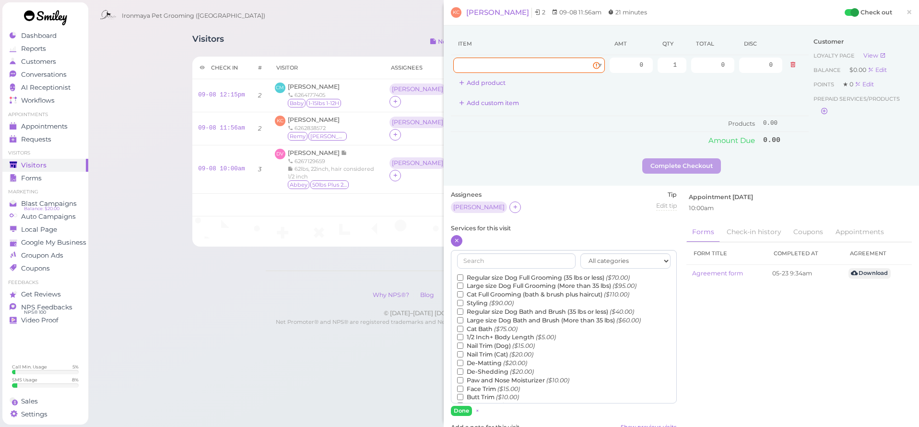
click at [474, 278] on label "Regular size Dog Full Grooming (35 lbs or less) ($70.00)" at bounding box center [543, 278] width 173 height 9
click at [464, 278] on input "Regular size Dog Full Grooming (35 lbs or less) ($70.00)" at bounding box center [460, 277] width 6 height 6
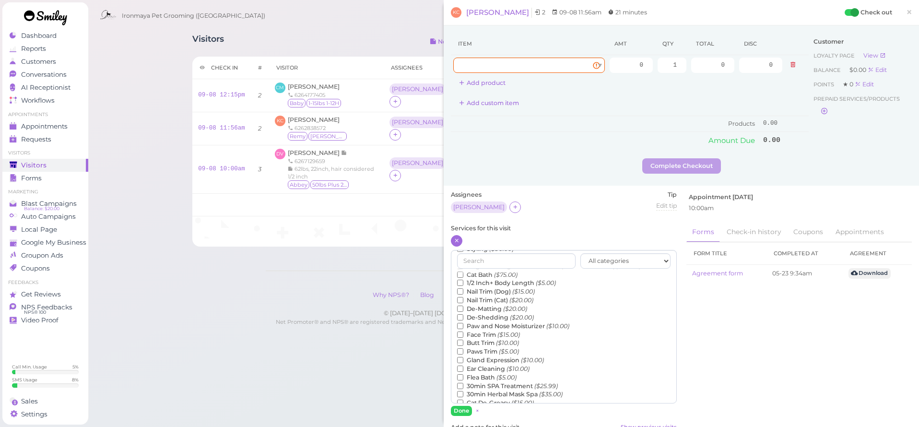
scroll to position [89, 0]
click at [487, 398] on label "Teeth Brushing ($5.00)" at bounding box center [496, 402] width 78 height 9
click at [464, 399] on input "Teeth Brushing ($5.00)" at bounding box center [460, 402] width 6 height 6
click at [466, 408] on button "Done" at bounding box center [461, 411] width 21 height 10
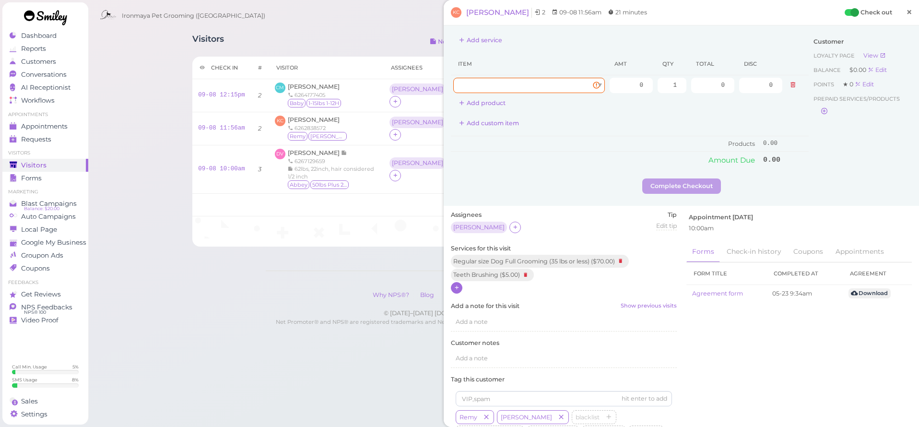
click at [906, 6] on span "×" at bounding box center [909, 11] width 6 height 13
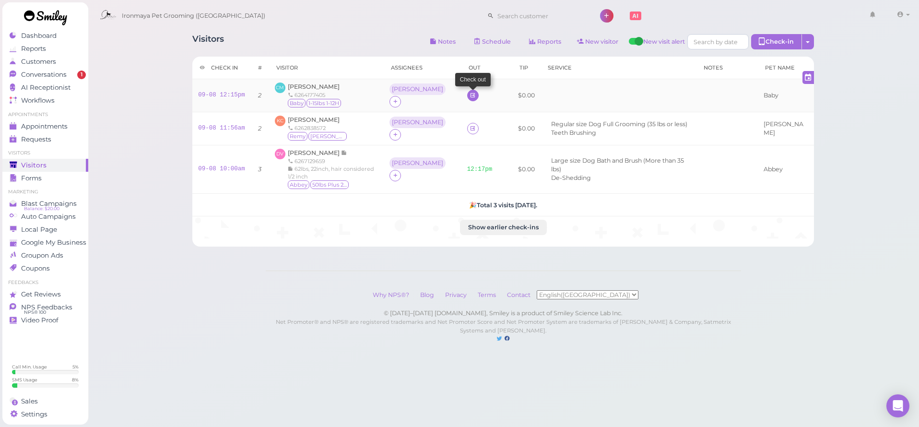
click at [470, 95] on icon at bounding box center [473, 95] width 6 height 7
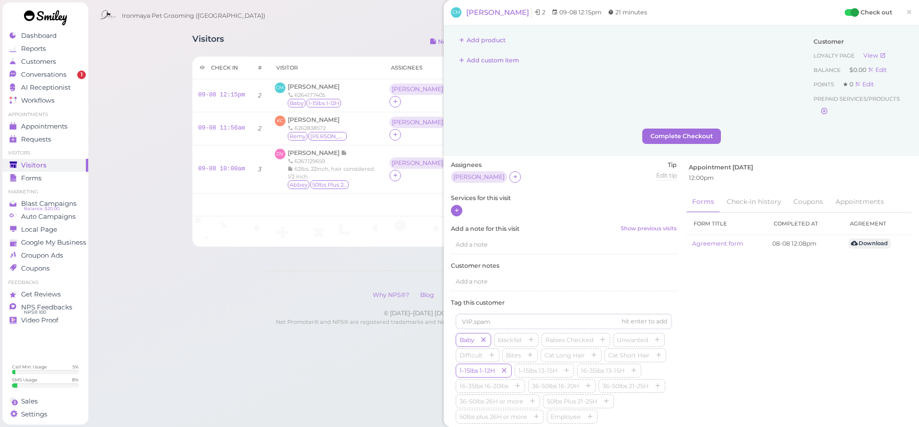
click at [460, 211] on icon at bounding box center [457, 210] width 6 height 7
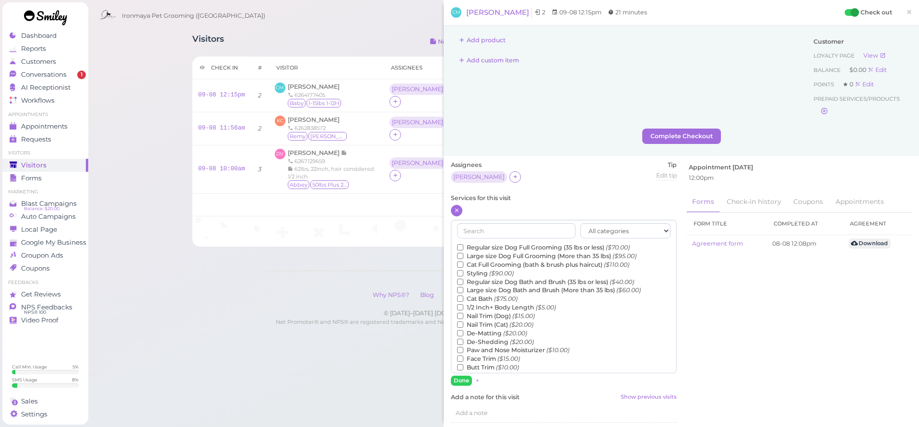
click at [480, 247] on label "Regular size Dog Full Grooming (35 lbs or less) ($70.00)" at bounding box center [543, 247] width 173 height 9
click at [464, 247] on input "Regular size Dog Full Grooming (35 lbs or less) ($70.00)" at bounding box center [460, 247] width 6 height 6
drag, startPoint x: 464, startPoint y: 380, endPoint x: 465, endPoint y: 373, distance: 6.3
click at [464, 380] on button "Done" at bounding box center [461, 381] width 21 height 10
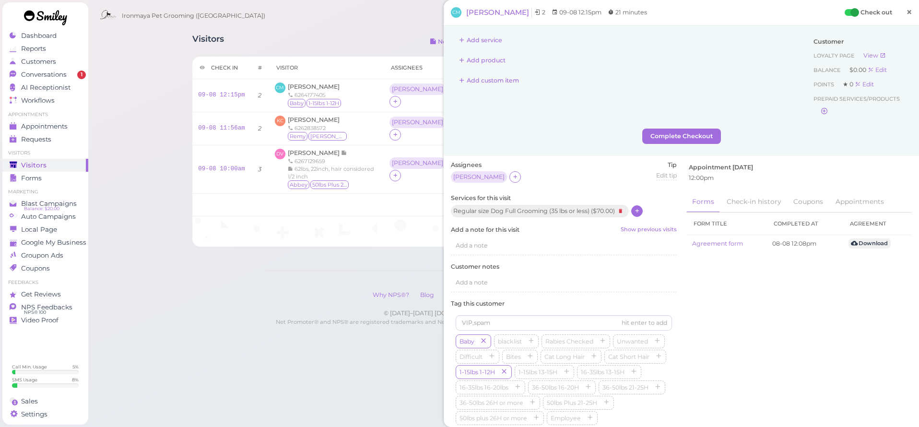
click at [906, 12] on span "×" at bounding box center [909, 11] width 6 height 13
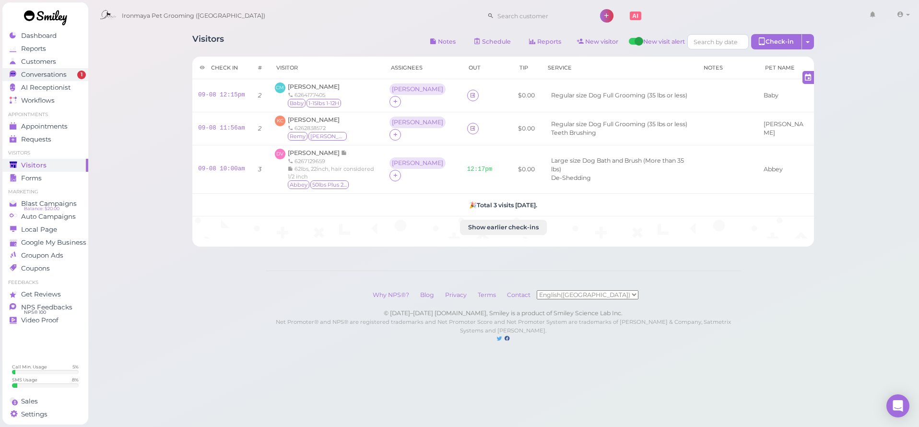
click at [76, 75] on div "Conversations" at bounding box center [44, 75] width 69 height 8
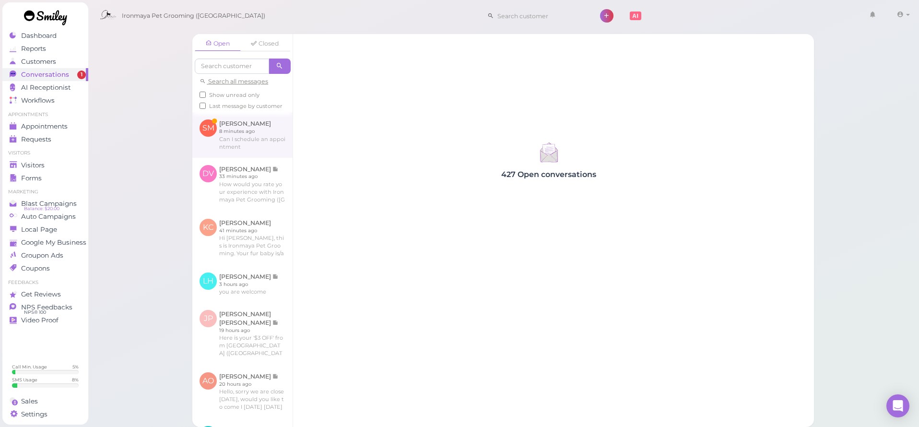
click at [236, 143] on link at bounding box center [242, 134] width 100 height 45
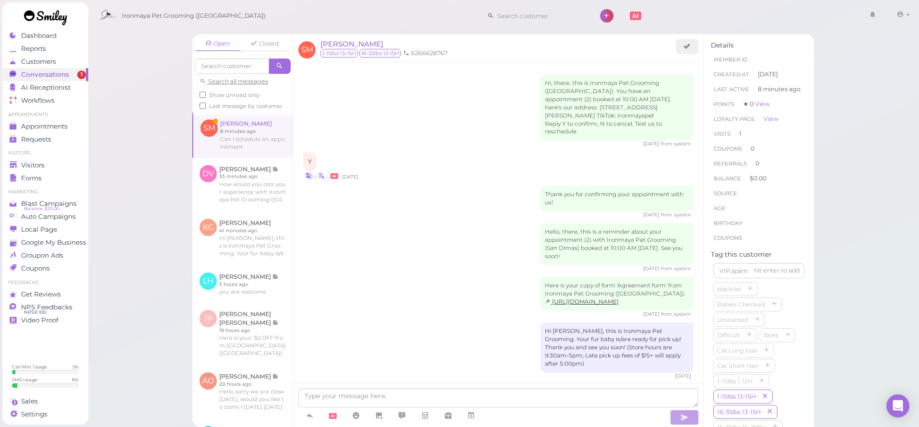
scroll to position [558, 0]
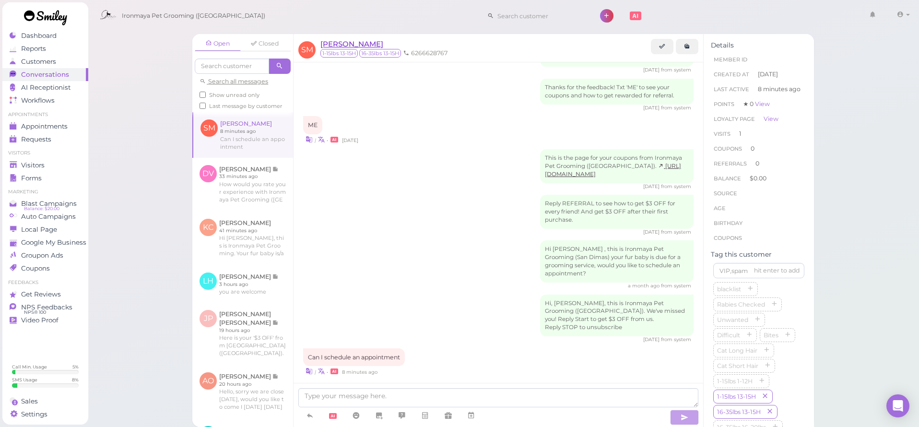
click at [359, 43] on span "[PERSON_NAME]" at bounding box center [352, 43] width 63 height 9
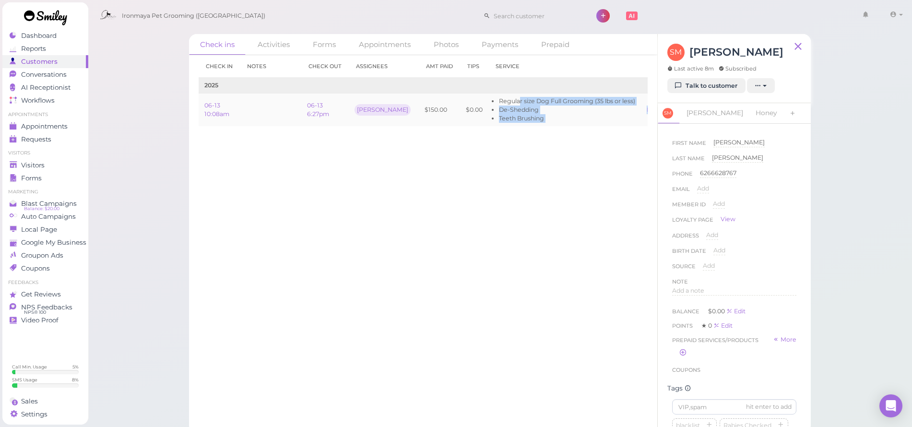
drag, startPoint x: 497, startPoint y: 104, endPoint x: 645, endPoint y: 122, distance: 149.4
click at [645, 122] on tr "06-13 10:08am 06-13 6:27pm [PERSON_NAME] $150.00 $0.00 Regular size Dog Full Gr…" at bounding box center [456, 110] width 514 height 33
click at [694, 89] on link "Talk to customer" at bounding box center [706, 85] width 78 height 15
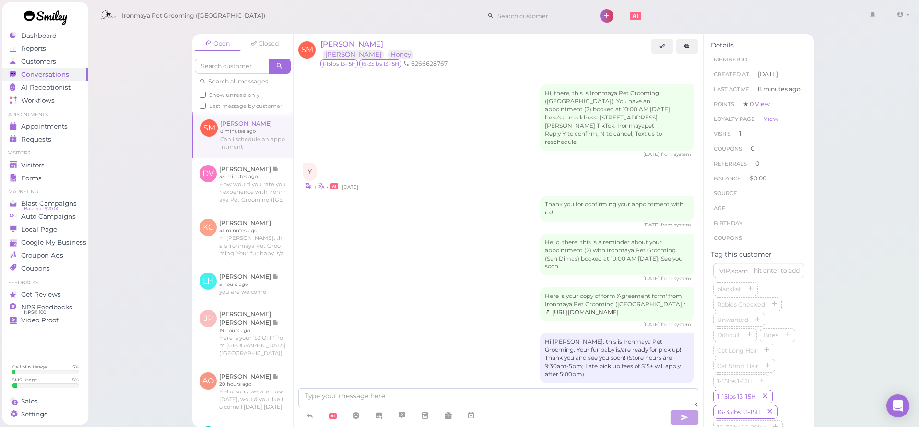
scroll to position [558, 0]
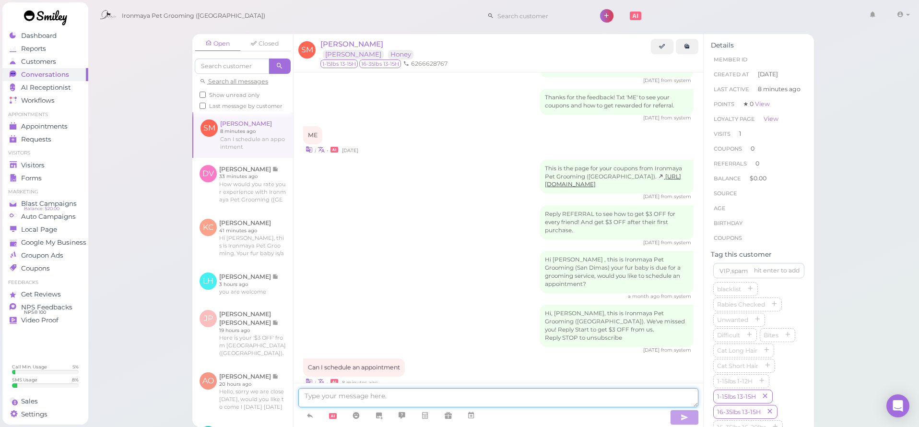
click at [331, 399] on textarea at bounding box center [498, 397] width 400 height 19
type textarea "Sure, when would you like to come in?"
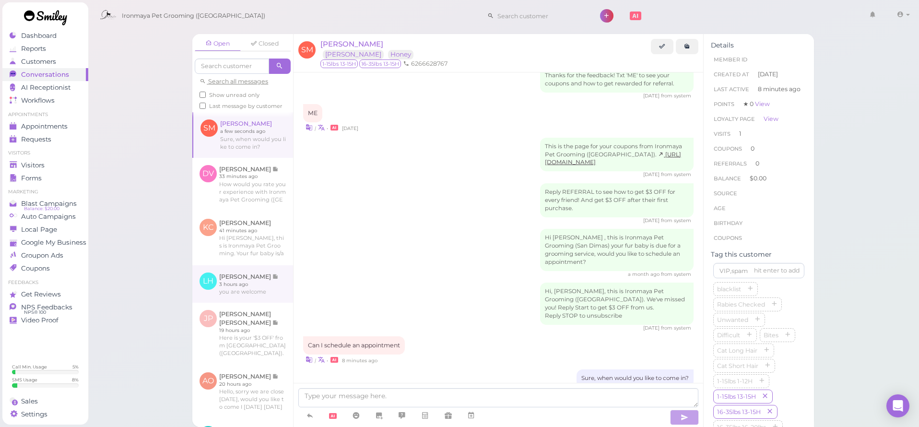
click at [209, 293] on link at bounding box center [242, 283] width 101 height 37
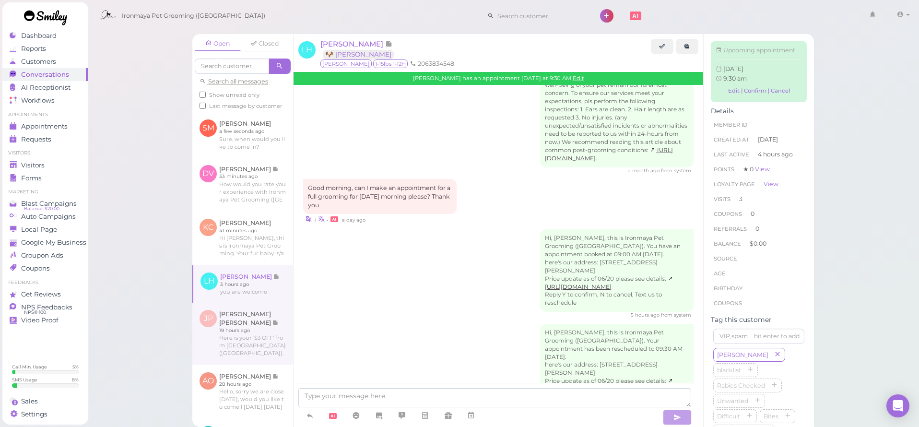
click at [236, 324] on link at bounding box center [242, 334] width 101 height 62
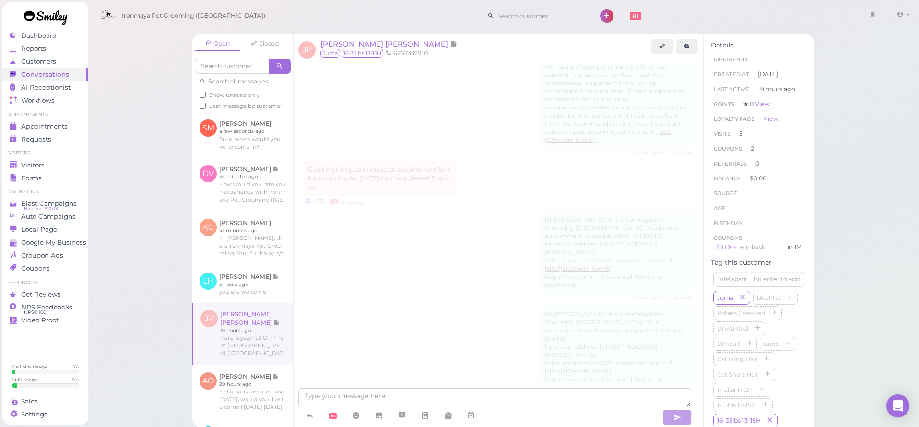
scroll to position [1379, 0]
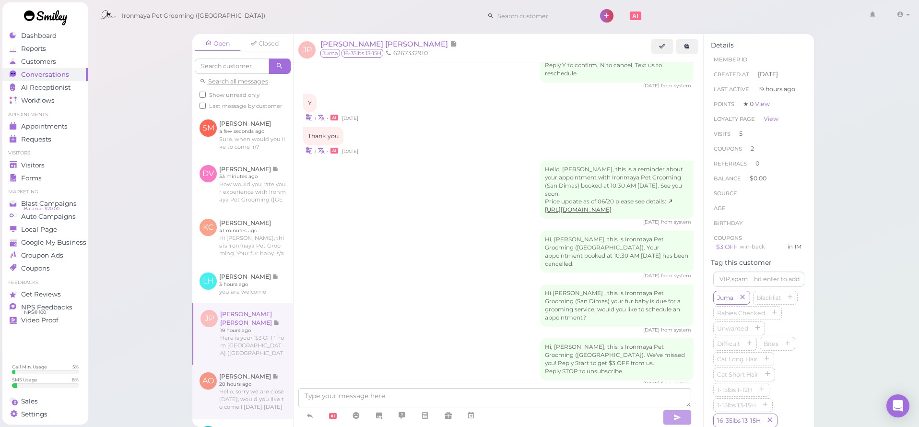
click at [252, 389] on link at bounding box center [242, 392] width 101 height 54
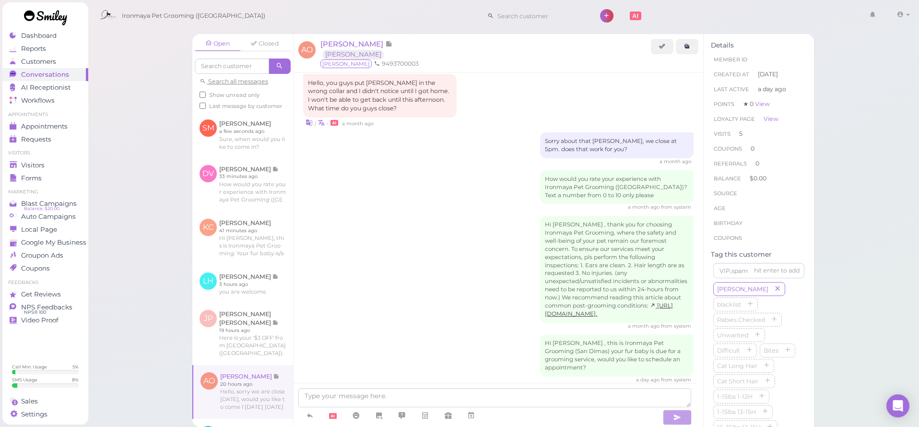
scroll to position [2, 0]
click at [353, 44] on span "[PERSON_NAME]" at bounding box center [353, 43] width 65 height 9
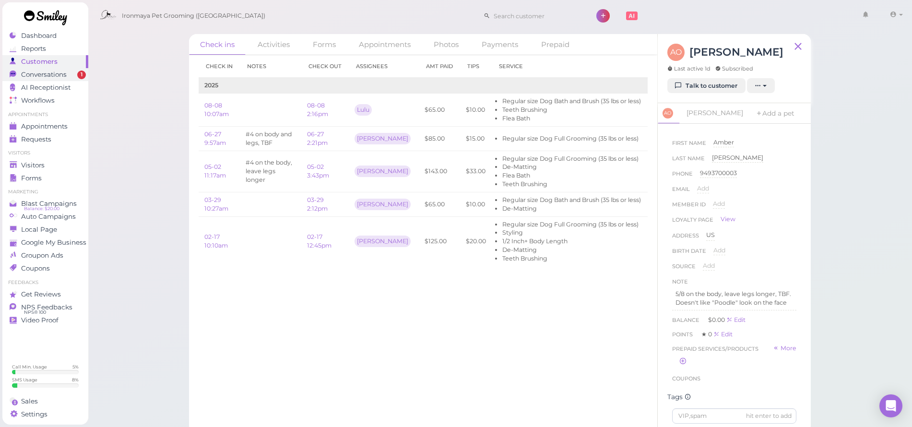
click at [59, 79] on link "Conversations 1" at bounding box center [45, 74] width 86 height 13
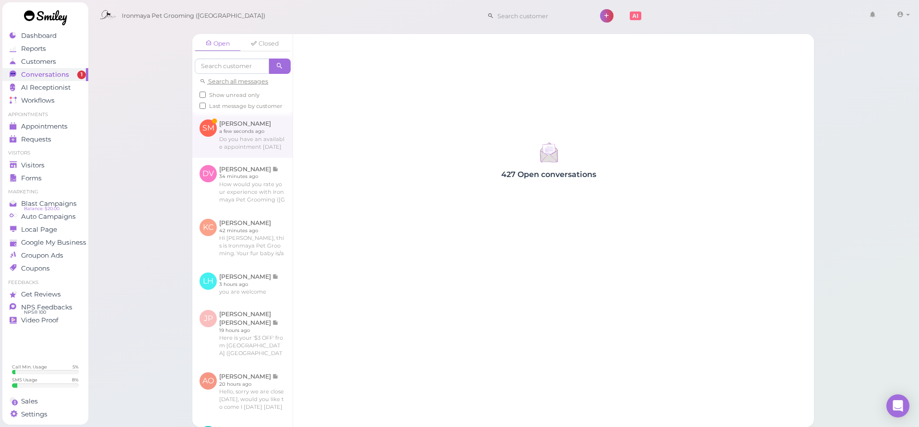
click at [231, 151] on link at bounding box center [242, 134] width 100 height 45
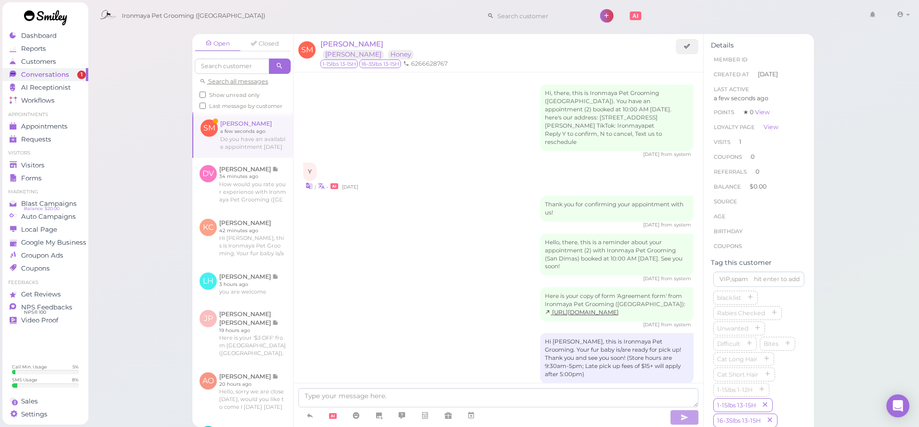
scroll to position [619, 0]
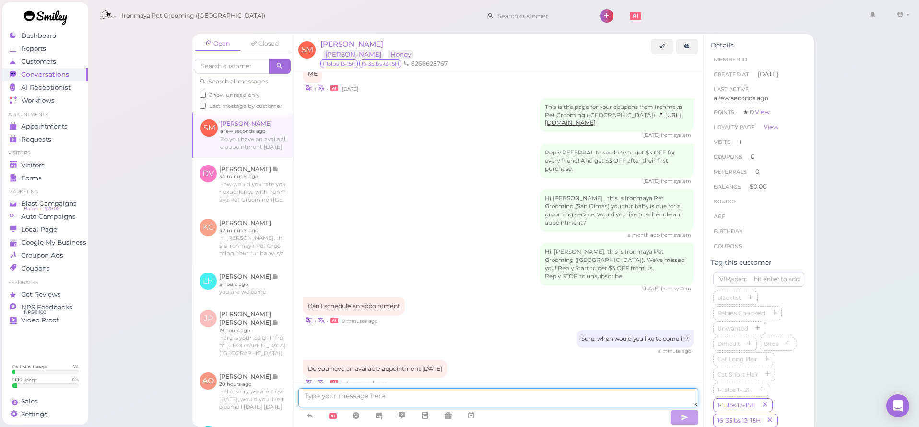
click at [410, 399] on textarea at bounding box center [498, 397] width 400 height 19
type textarea "for how many dogs? let me check with the groomer"
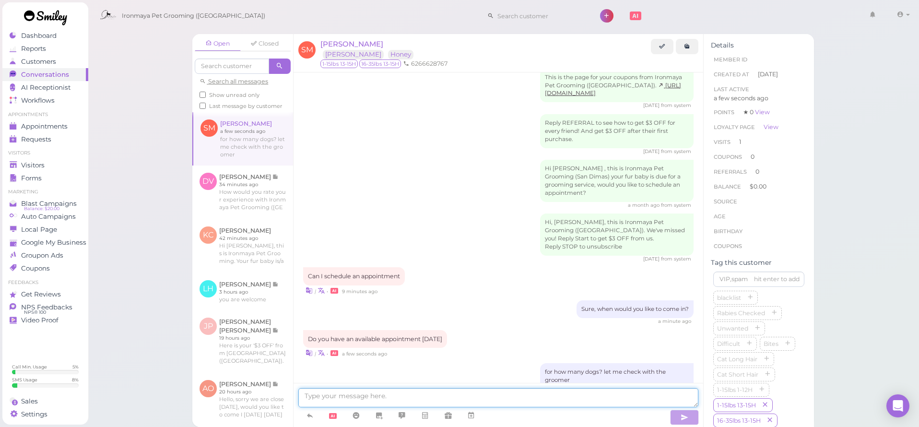
scroll to position [688, 0]
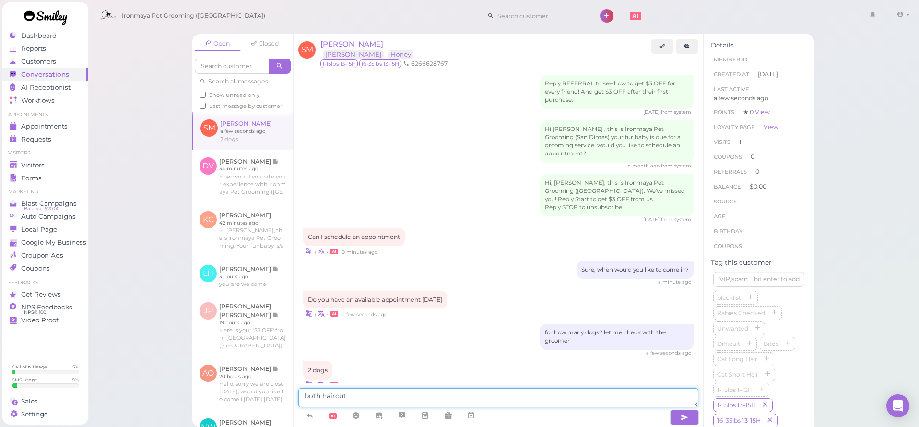
type textarea "both haircut?"
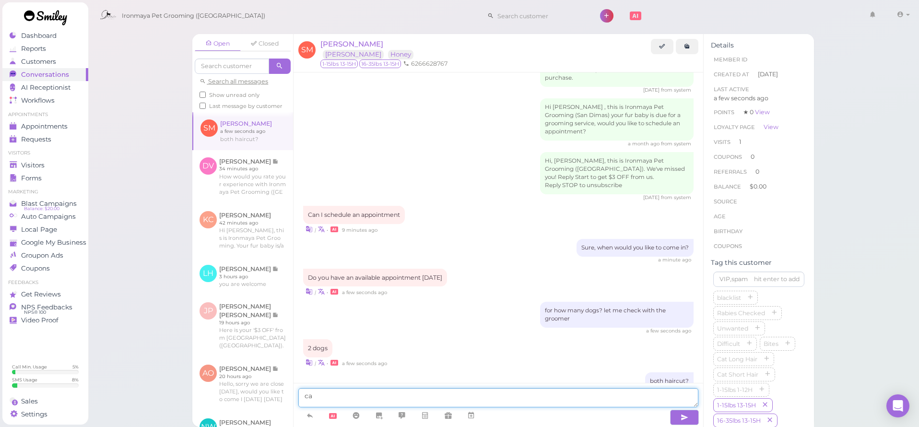
type textarea "c"
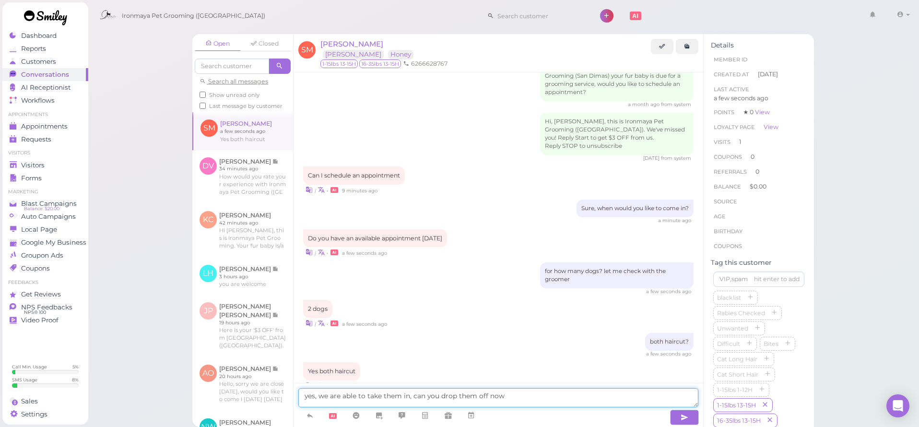
type textarea "yes, we are able to take them in, can you drop them off now?"
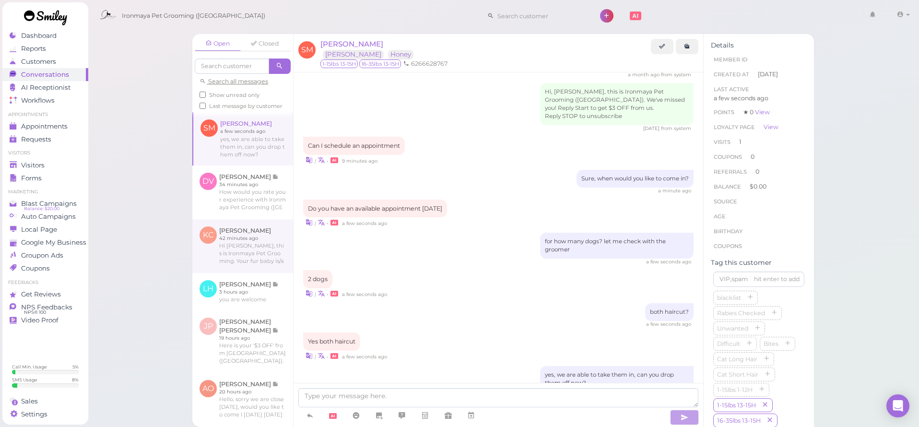
click at [263, 266] on link at bounding box center [242, 246] width 101 height 54
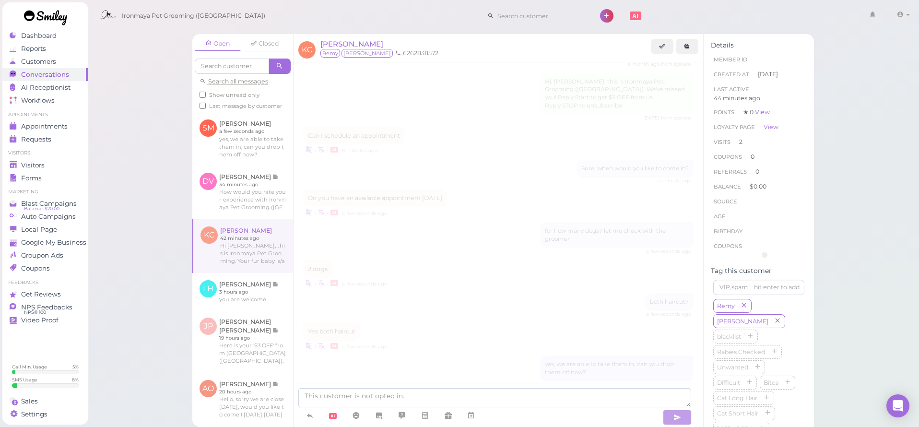
scroll to position [195, 0]
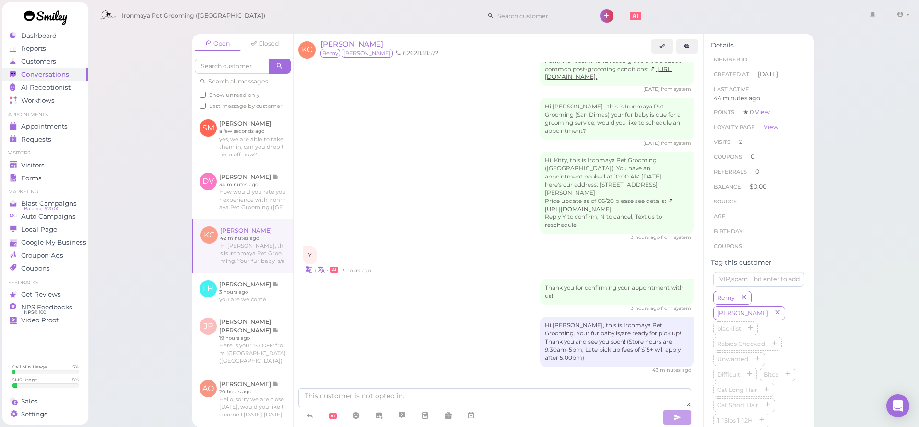
click at [46, 33] on link at bounding box center [45, 18] width 86 height 33
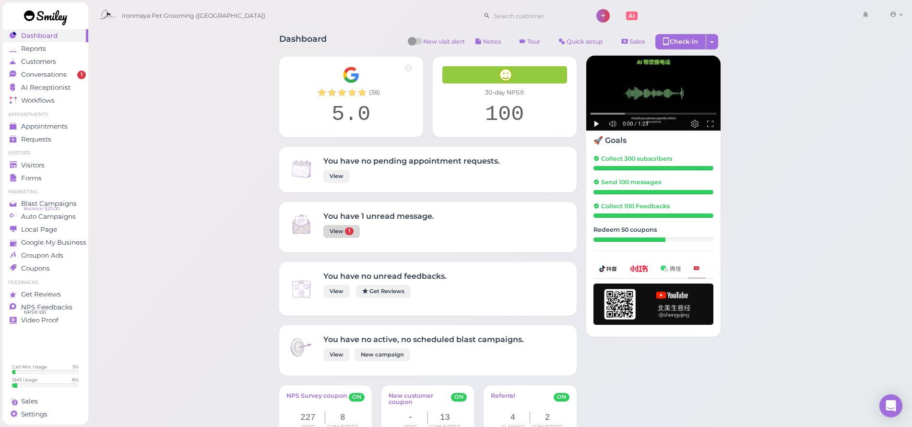
click at [345, 231] on span "1" at bounding box center [349, 231] width 9 height 8
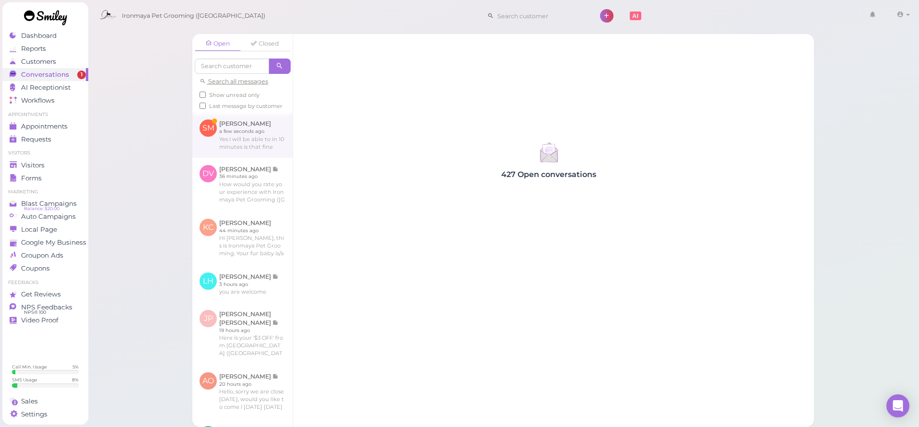
click at [262, 138] on link at bounding box center [242, 134] width 100 height 45
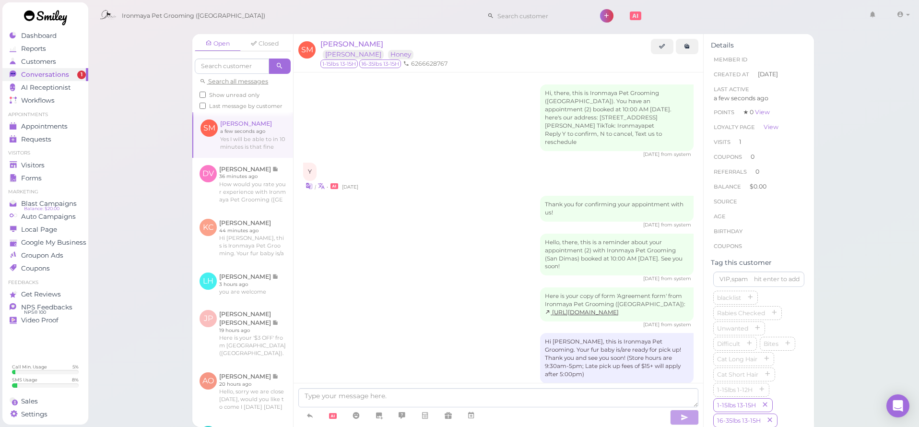
scroll to position [819, 0]
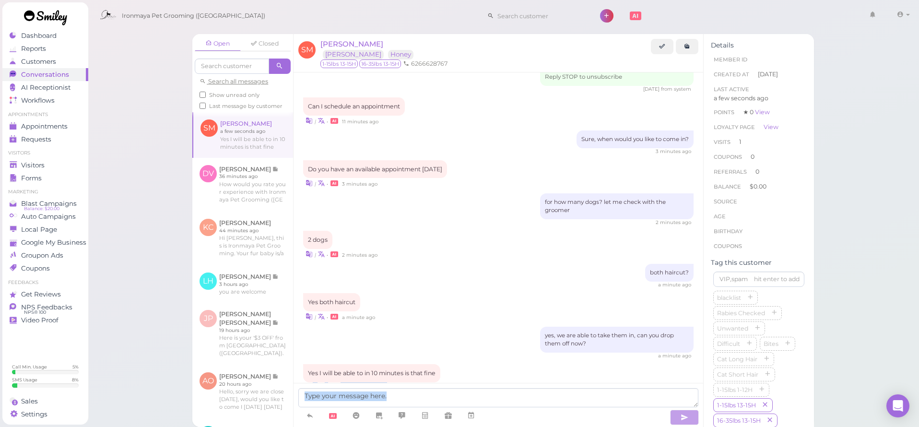
drag, startPoint x: 314, startPoint y: 417, endPoint x: 445, endPoint y: 350, distance: 147.0
click at [445, 350] on div "[PERSON_NAME] [PERSON_NAME] Honey 1-15lbs 13-15H 16-35lbs 13-15H 6266628767 Hi,…" at bounding box center [498, 230] width 411 height 393
click at [449, 382] on div "| • a few seconds ago" at bounding box center [498, 387] width 391 height 10
click at [473, 415] on icon at bounding box center [471, 416] width 8 height 10
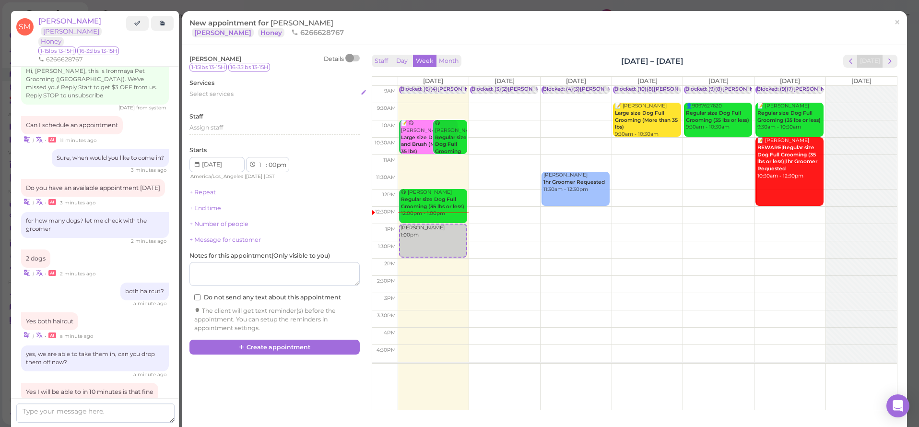
click at [220, 98] on div "Select services" at bounding box center [275, 96] width 170 height 12
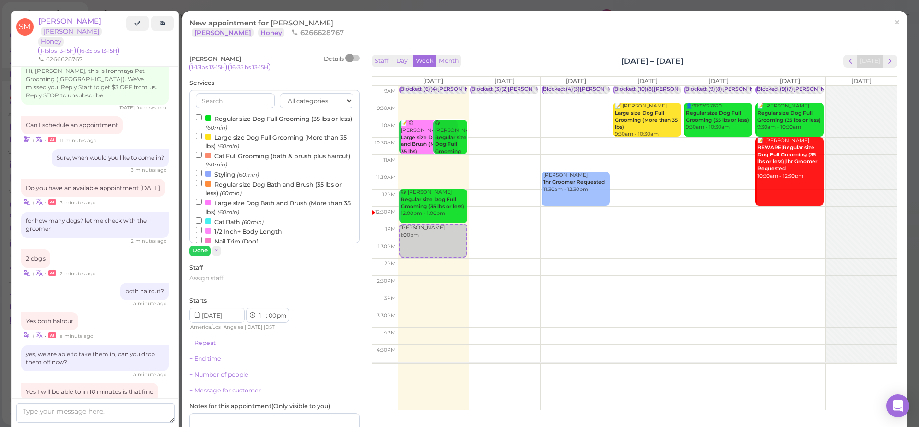
click at [212, 119] on label "Regular size Dog Full Grooming (35 lbs or less) (60min)" at bounding box center [275, 122] width 158 height 19
click at [202, 119] on input "Regular size Dog Full Grooming (35 lbs or less) (60min)" at bounding box center [199, 117] width 6 height 6
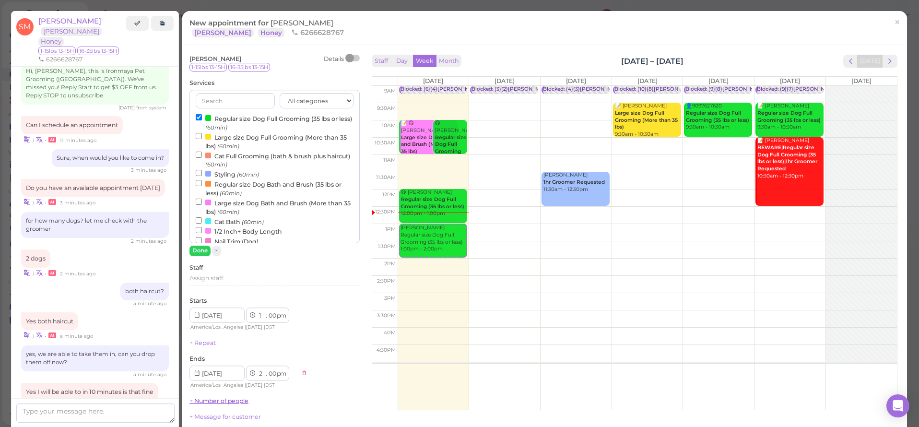
click at [200, 248] on button "Done" at bounding box center [200, 251] width 21 height 10
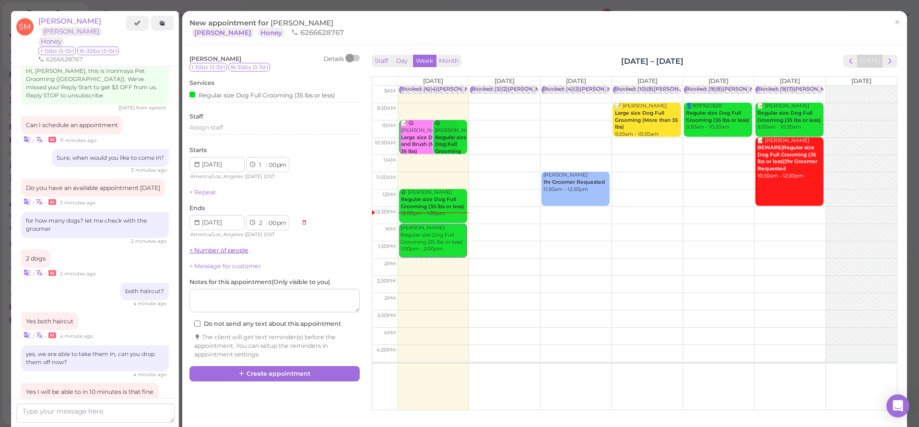
click at [210, 247] on link "+ Number of people" at bounding box center [219, 250] width 59 height 7
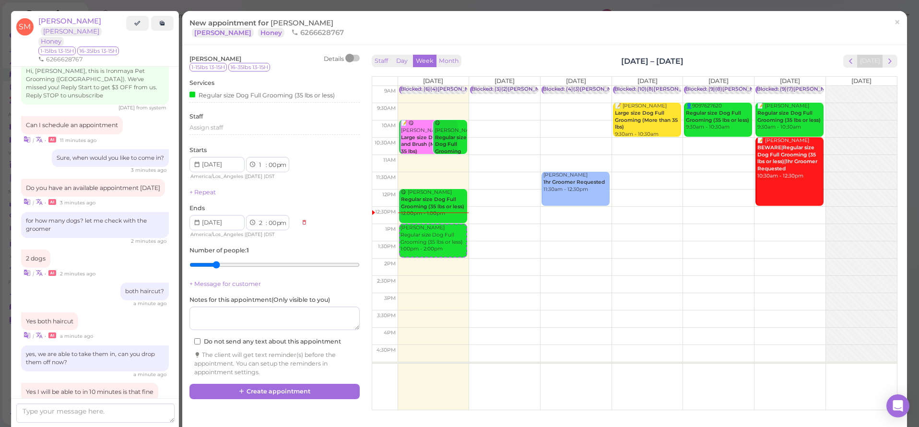
type input "2"
click at [208, 257] on input "range" at bounding box center [275, 264] width 170 height 15
click at [253, 387] on button "Create appointment" at bounding box center [275, 391] width 170 height 15
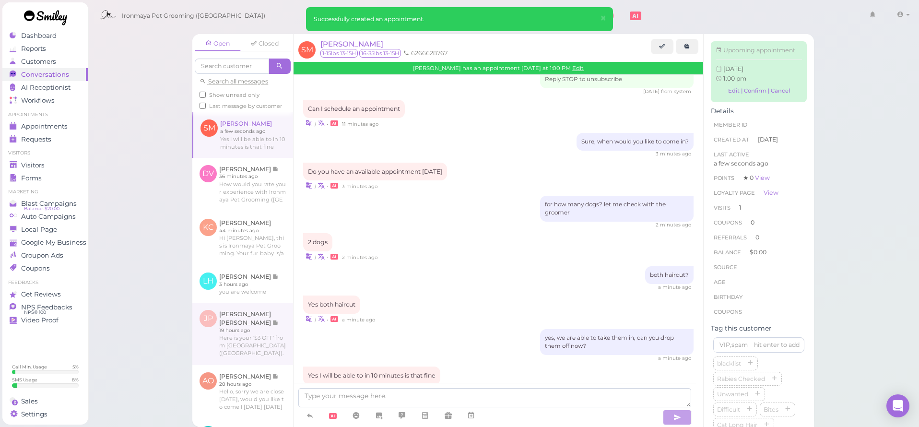
scroll to position [913, 0]
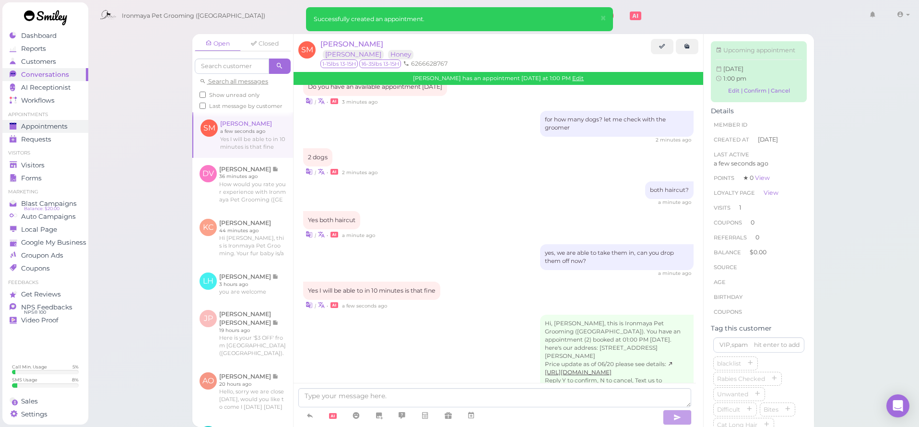
click at [55, 125] on span "Appointments" at bounding box center [44, 126] width 47 height 8
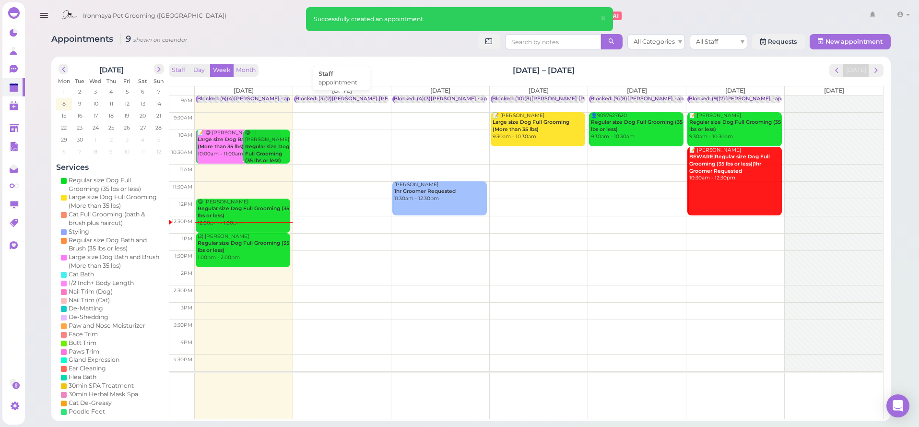
click at [344, 99] on div "Blocked: (3)(2)[PERSON_NAME] [PERSON_NAME] 9:30 10:00 1:30 • appointment" at bounding box center [397, 98] width 203 height 7
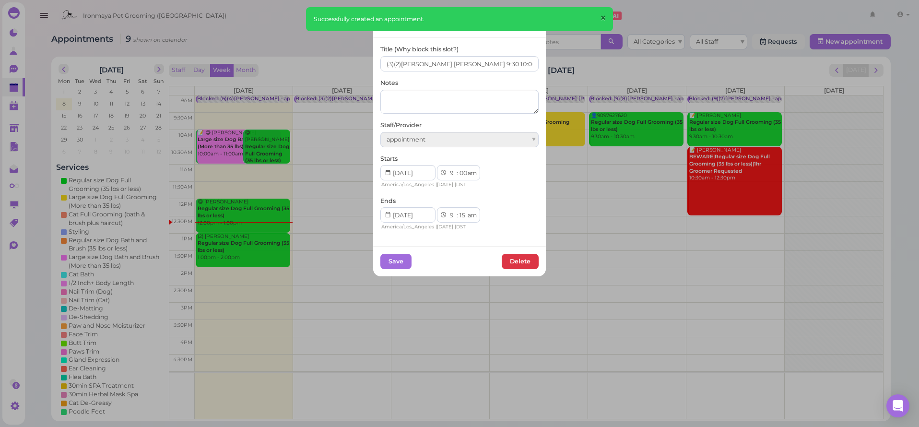
click at [607, 20] on span "×" at bounding box center [603, 18] width 6 height 13
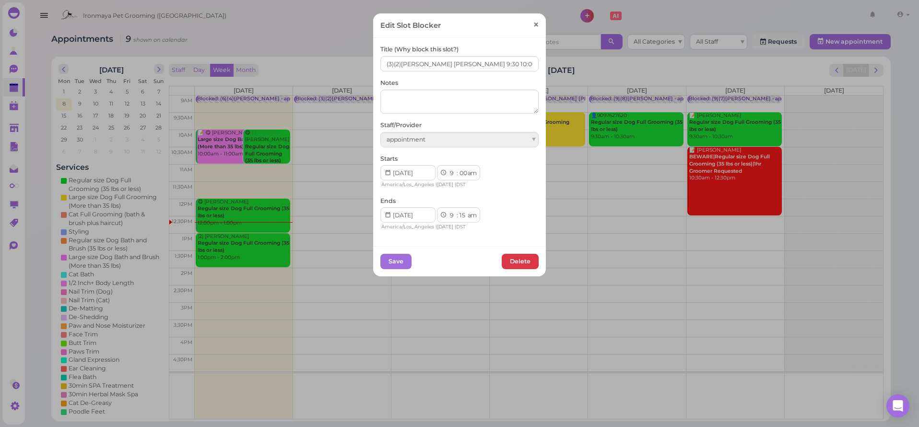
click at [533, 22] on span "×" at bounding box center [536, 24] width 6 height 13
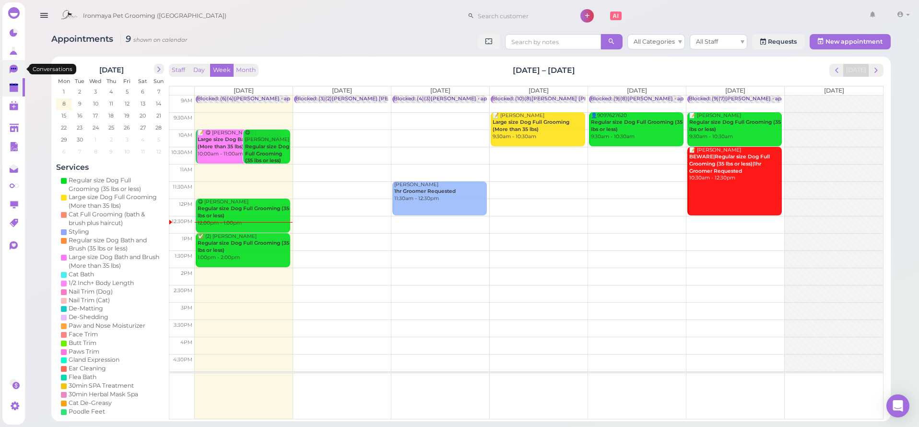
click at [13, 67] on icon at bounding box center [14, 69] width 8 height 9
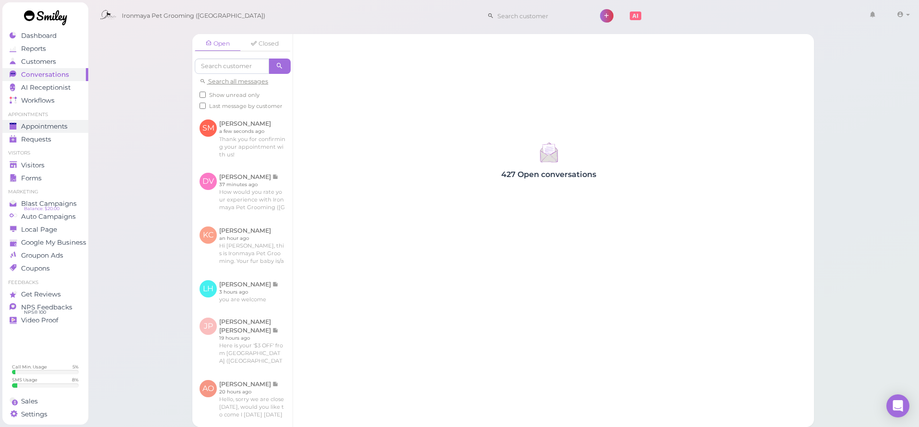
click at [45, 123] on span "Appointments" at bounding box center [44, 126] width 47 height 8
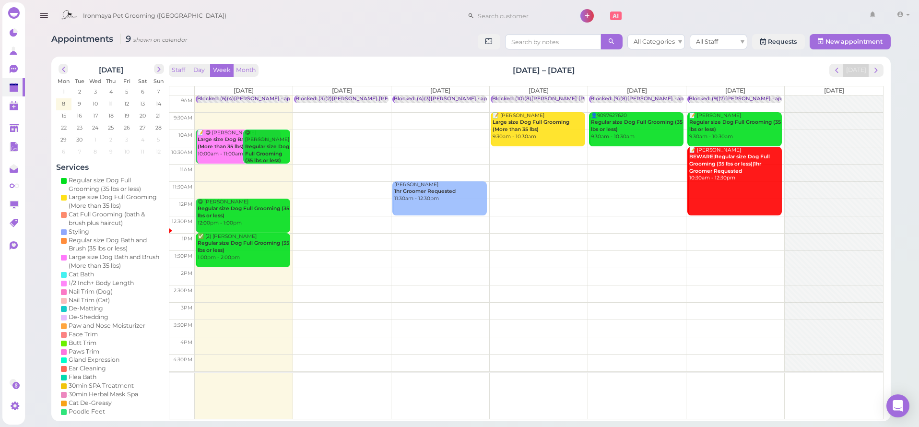
click at [47, 12] on icon "button" at bounding box center [44, 16] width 10 height 12
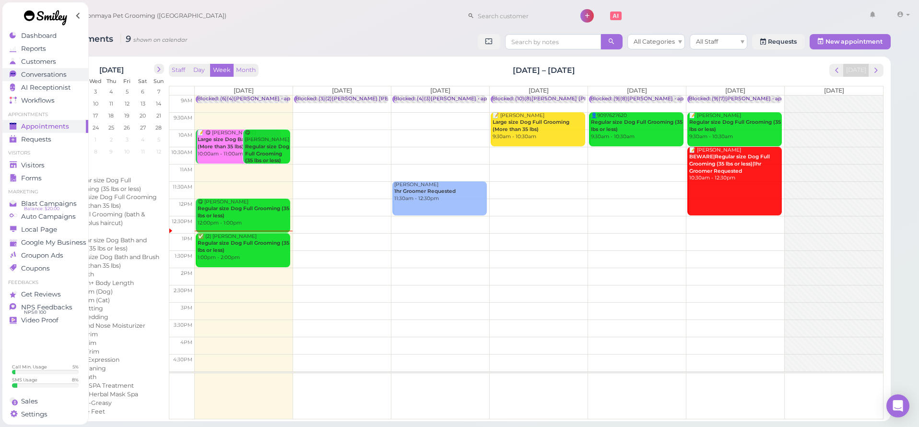
click at [53, 74] on span "Conversations" at bounding box center [44, 75] width 46 height 8
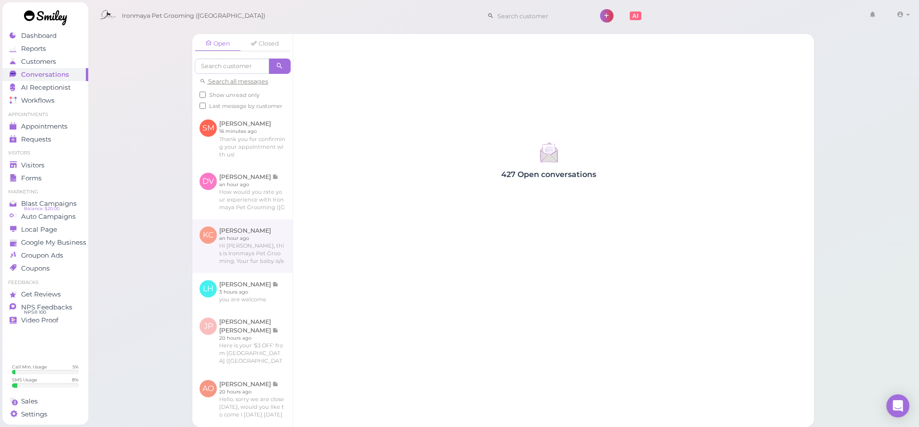
click at [232, 253] on link at bounding box center [242, 246] width 100 height 54
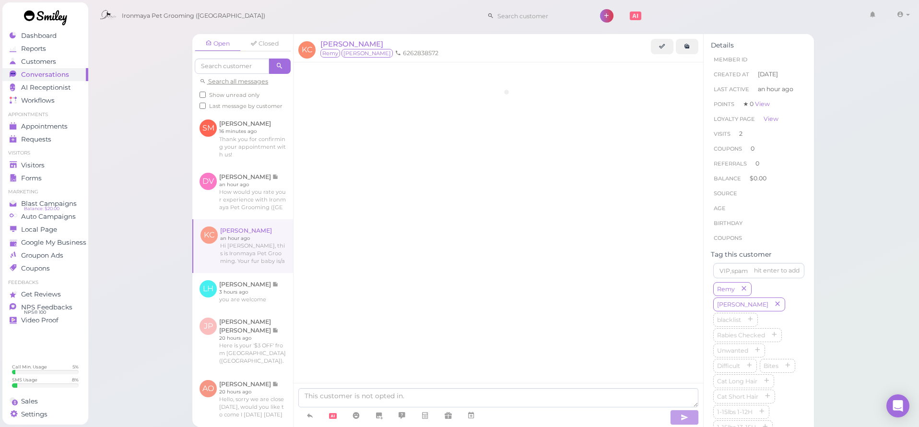
scroll to position [195, 0]
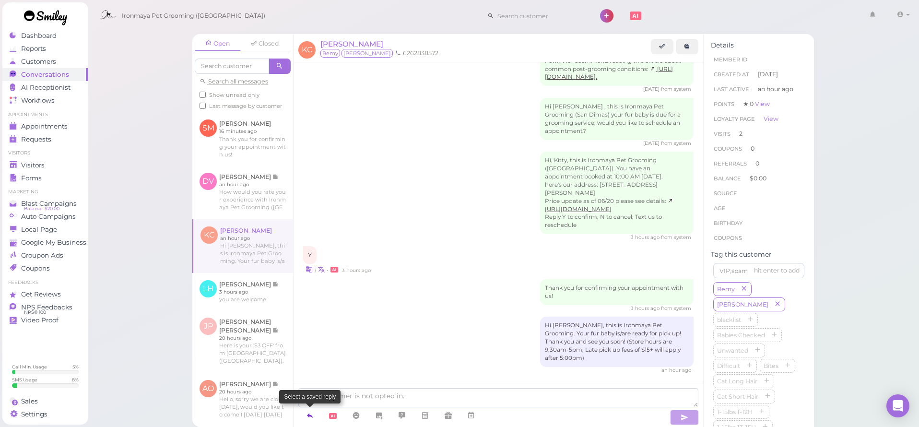
click at [312, 415] on icon at bounding box center [310, 416] width 8 height 10
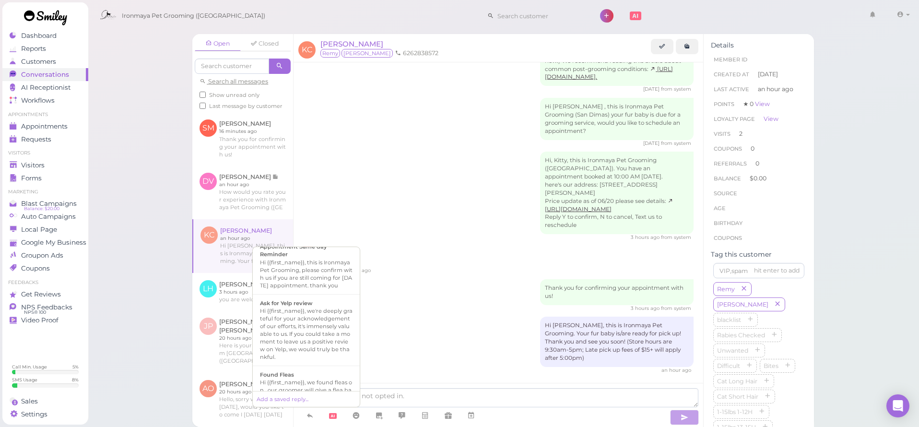
scroll to position [213, 0]
click at [314, 371] on div "Hi {{first_name}}, this is Ironmaya Pet Grooming. Your fur baby is/are ready fo…" at bounding box center [306, 362] width 93 height 46
type textarea "Hi {{first_name}}, this is Ironmaya Pet Grooming. Your fur baby is/are ready fo…"
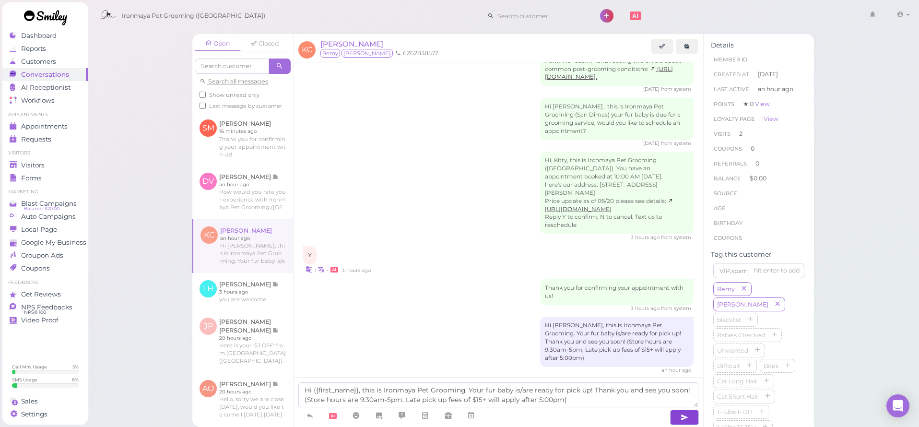
click at [680, 415] on button "button" at bounding box center [684, 417] width 29 height 15
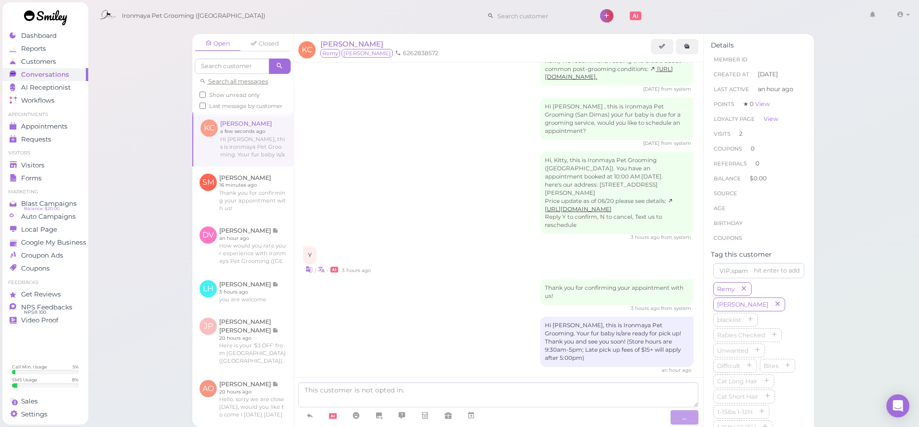
scroll to position [240, 0]
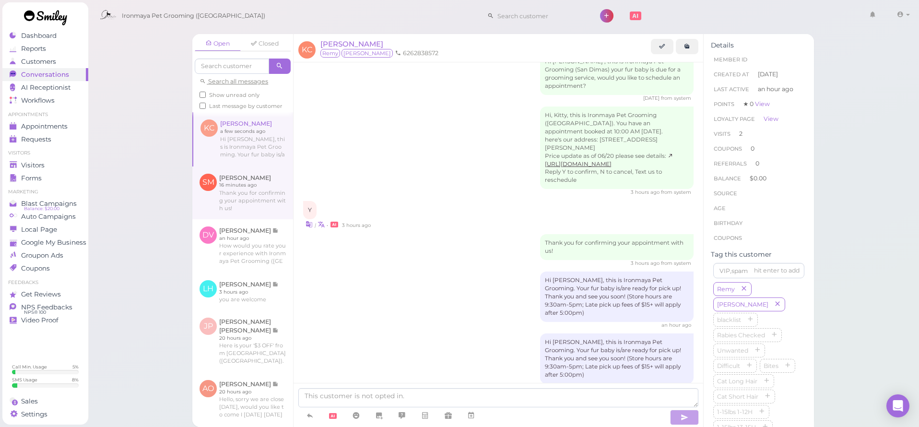
click at [234, 190] on link at bounding box center [242, 193] width 101 height 53
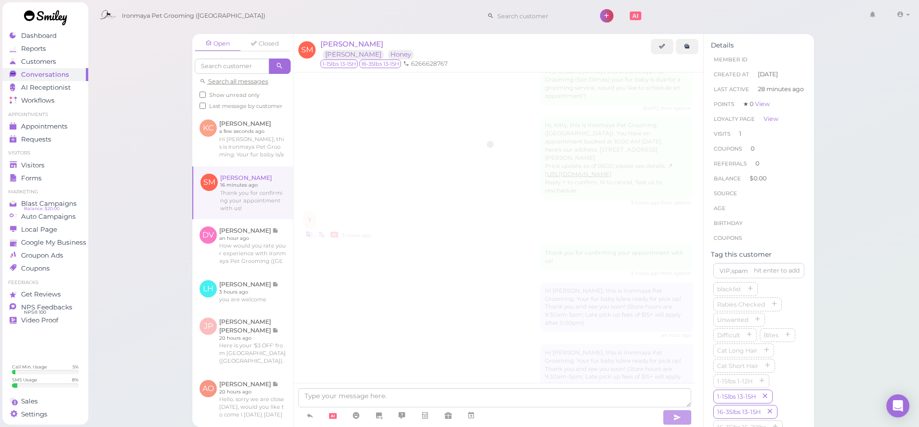
scroll to position [978, 0]
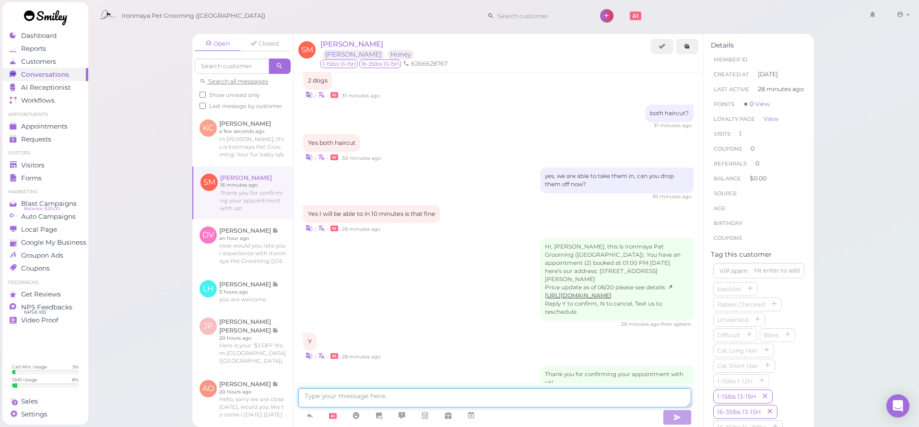
click at [441, 394] on textarea at bounding box center [494, 397] width 393 height 19
type textarea "Are you almost here?"
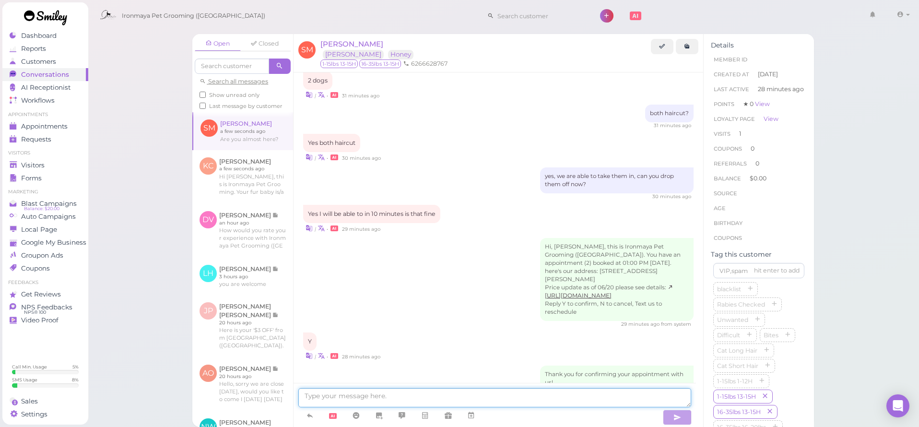
scroll to position [1000, 0]
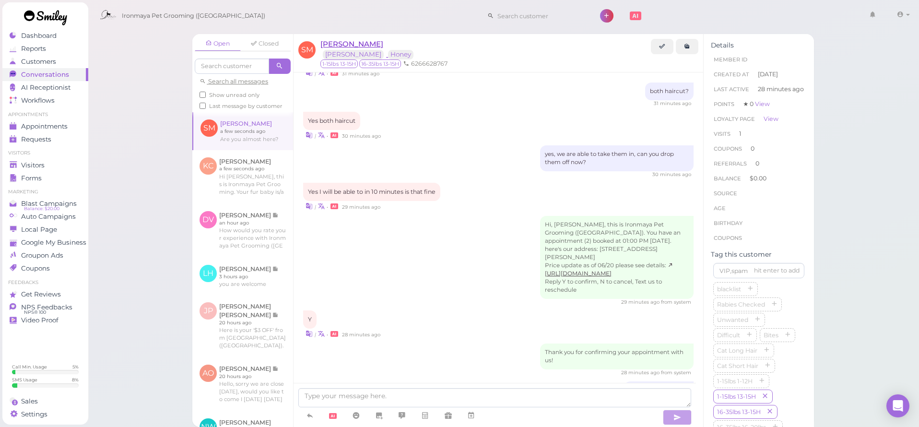
click at [333, 46] on span "[PERSON_NAME]" at bounding box center [352, 43] width 63 height 9
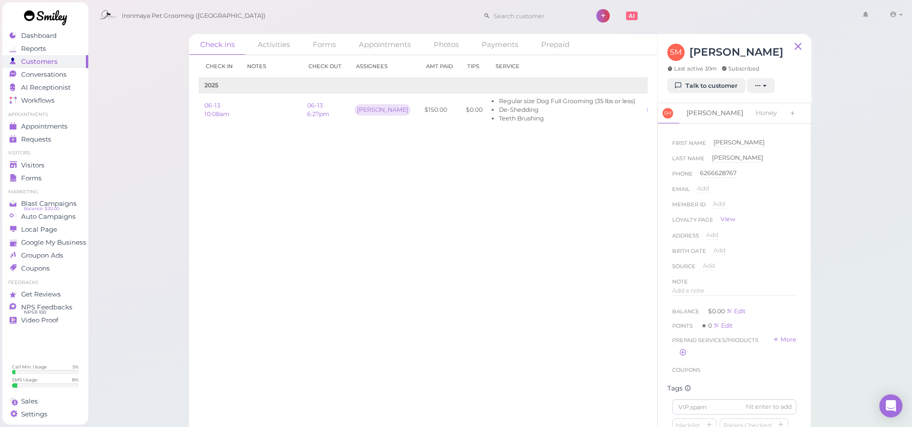
click at [704, 113] on link "[PERSON_NAME]" at bounding box center [715, 113] width 68 height 20
click at [750, 113] on link "Honey" at bounding box center [766, 113] width 33 height 20
click at [689, 276] on span "Add a note" at bounding box center [688, 274] width 32 height 7
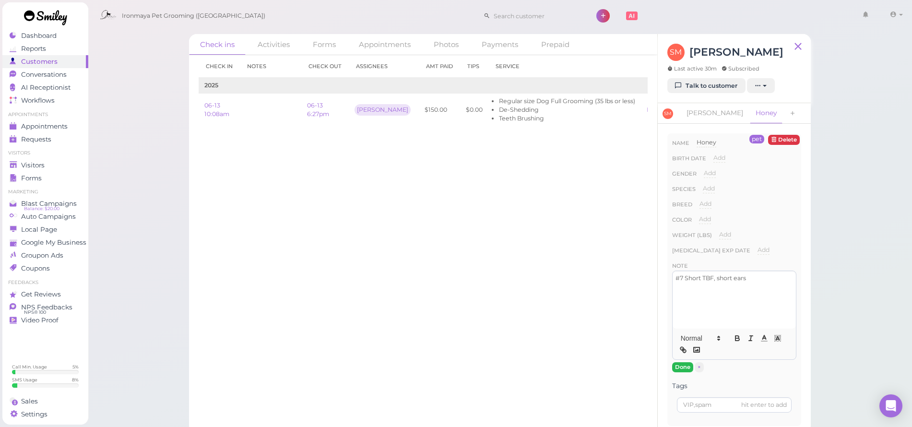
click at [682, 370] on button "Done" at bounding box center [682, 367] width 21 height 10
click at [699, 114] on link "[PERSON_NAME]" at bounding box center [715, 113] width 68 height 20
click at [692, 275] on span "Add a note" at bounding box center [688, 274] width 32 height 7
click at [681, 364] on button "Done" at bounding box center [682, 367] width 21 height 10
click at [36, 166] on span "Visitors" at bounding box center [33, 165] width 24 height 8
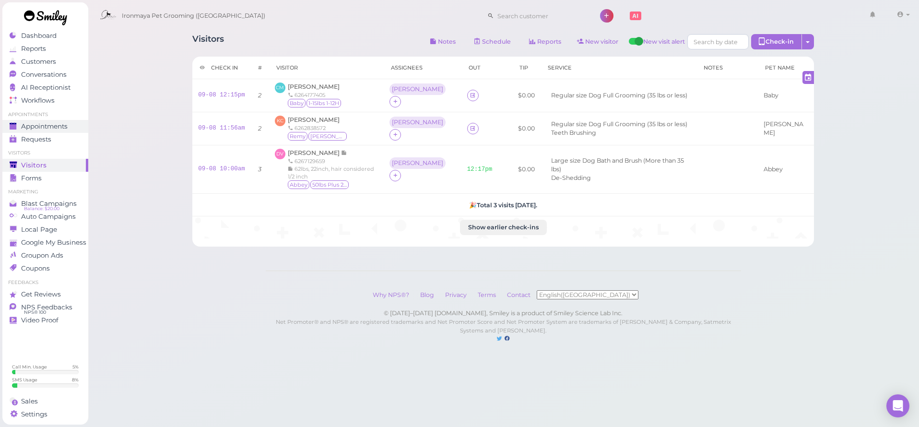
click at [57, 127] on span "Appointments" at bounding box center [44, 126] width 47 height 8
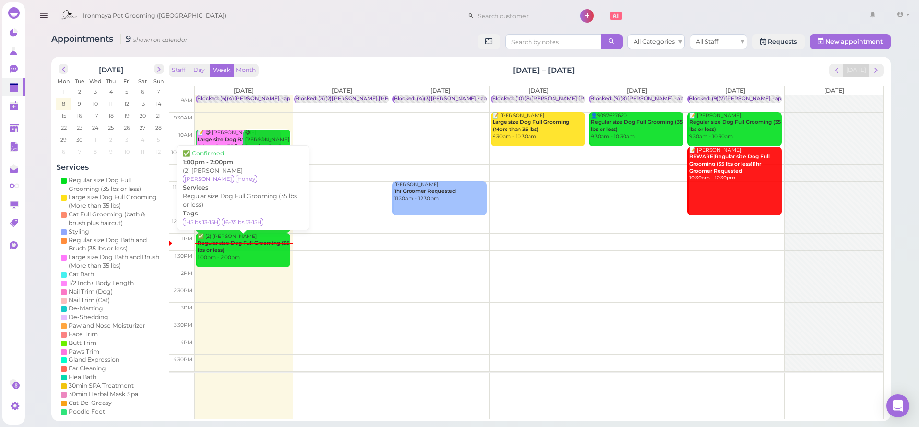
click at [243, 240] on b "Regular size Dog Full Grooming (35 lbs or less)" at bounding box center [244, 246] width 92 height 13
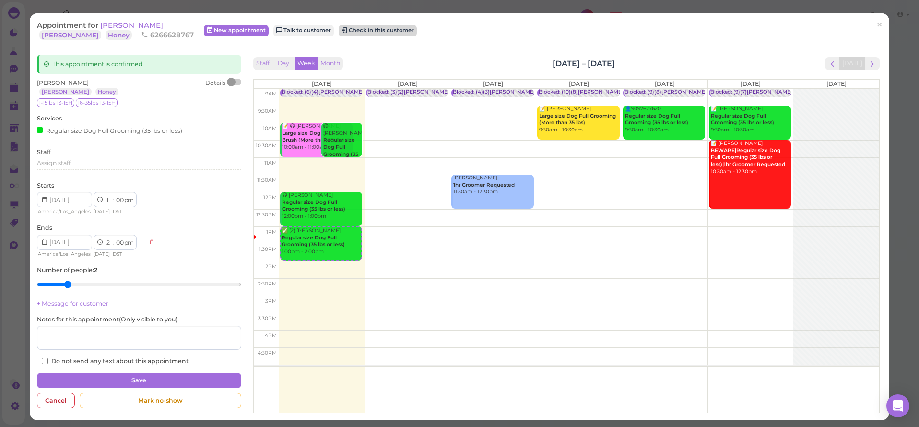
click at [346, 28] on button "Check in this customer" at bounding box center [378, 31] width 78 height 12
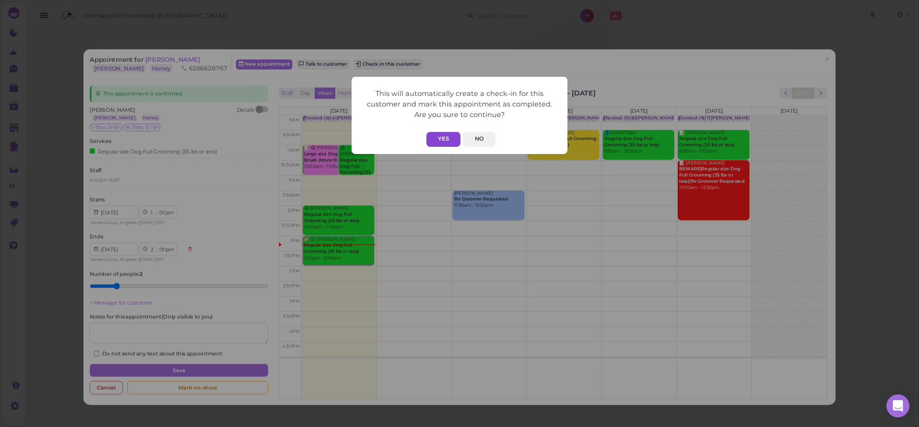
click at [450, 139] on button "Yes" at bounding box center [444, 139] width 34 height 15
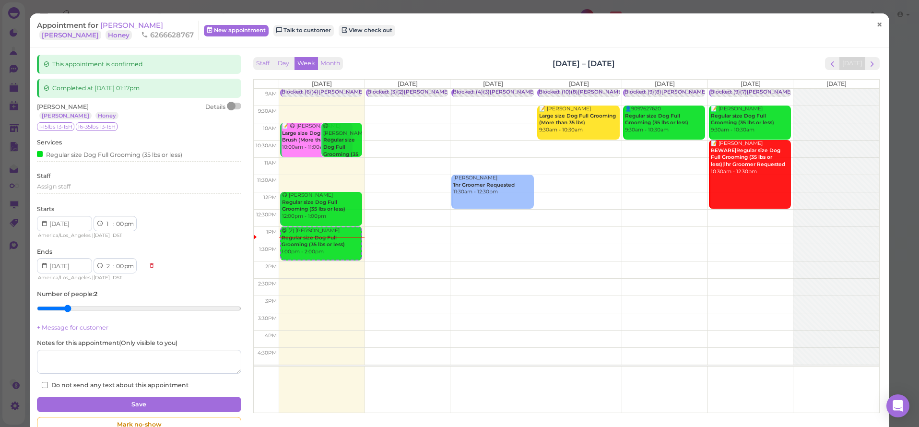
click at [877, 25] on span "×" at bounding box center [880, 24] width 6 height 13
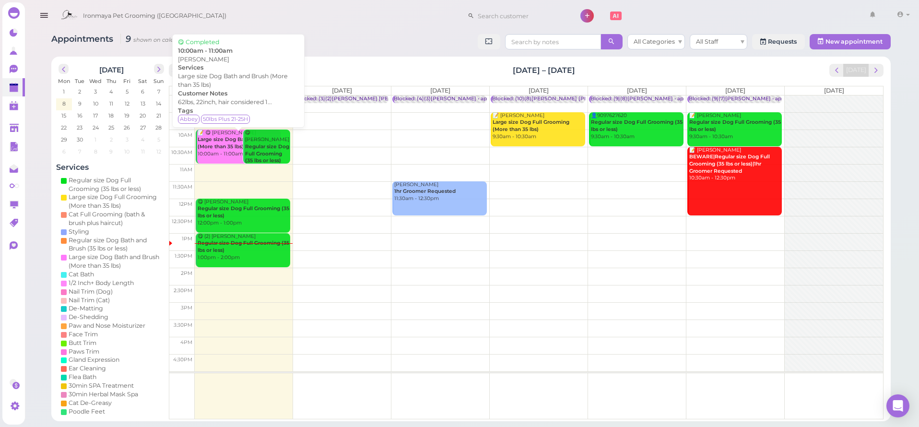
click at [226, 143] on b "Large size Dog Bath and Brush (More than 35 lbs)" at bounding box center [237, 142] width 79 height 13
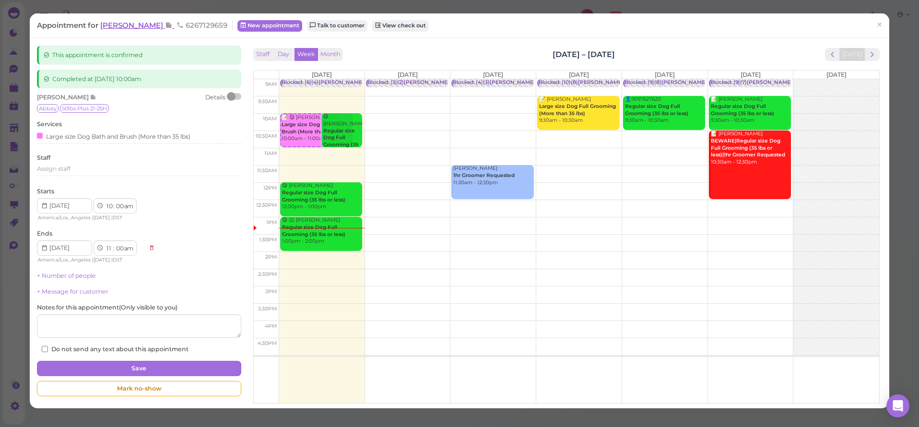
click at [116, 26] on span "[PERSON_NAME]" at bounding box center [132, 25] width 65 height 9
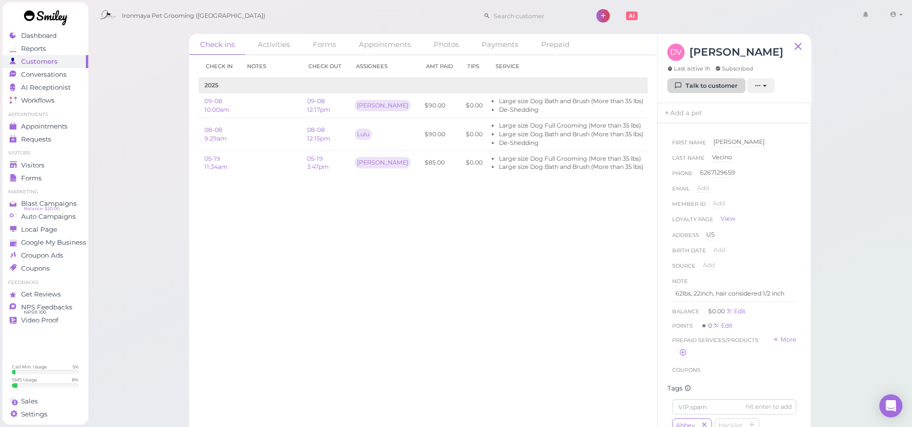
click at [702, 82] on link "Talk to customer" at bounding box center [706, 85] width 78 height 15
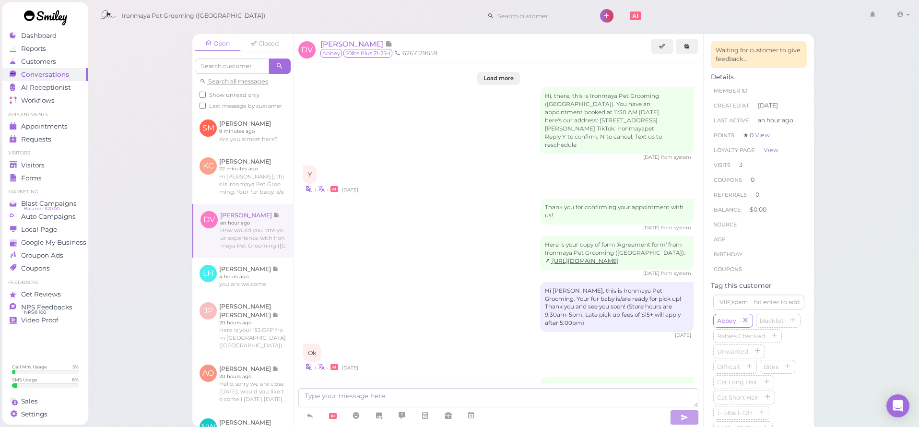
scroll to position [1364, 0]
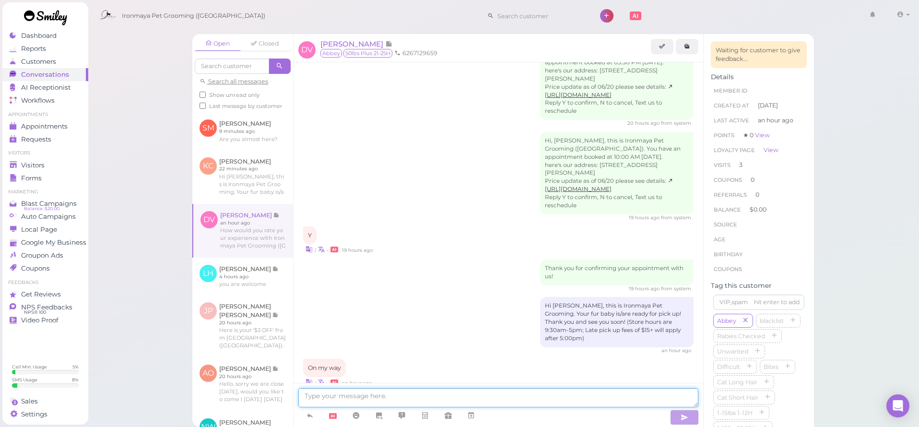
click at [375, 395] on textarea at bounding box center [498, 397] width 400 height 19
type textarea "Hi D, sorry we forgot to mention [PERSON_NAME] has possible ear infection on th…"
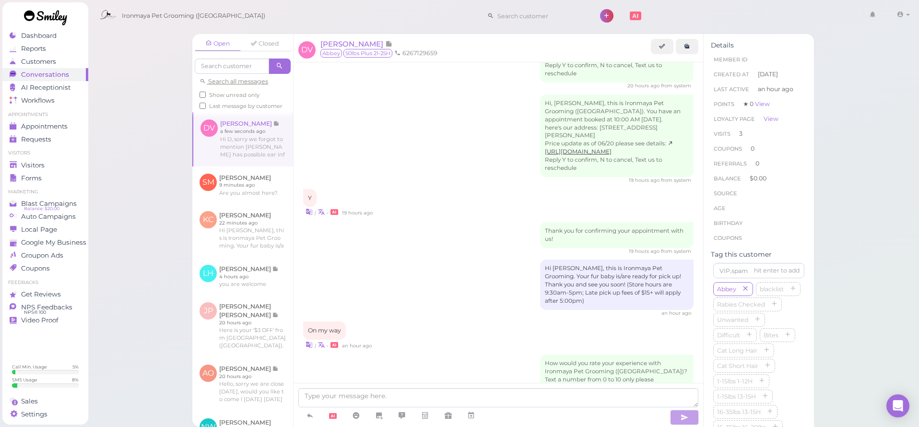
click at [251, 154] on link at bounding box center [243, 139] width 100 height 54
click at [238, 182] on link at bounding box center [242, 185] width 101 height 37
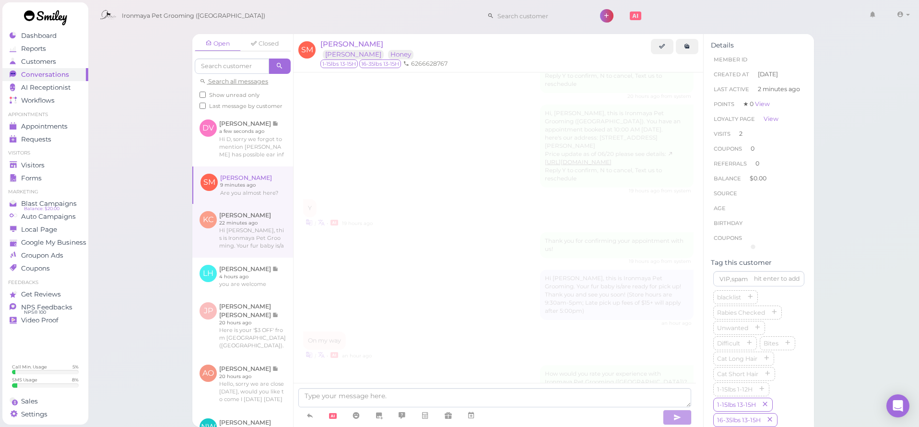
scroll to position [1007, 0]
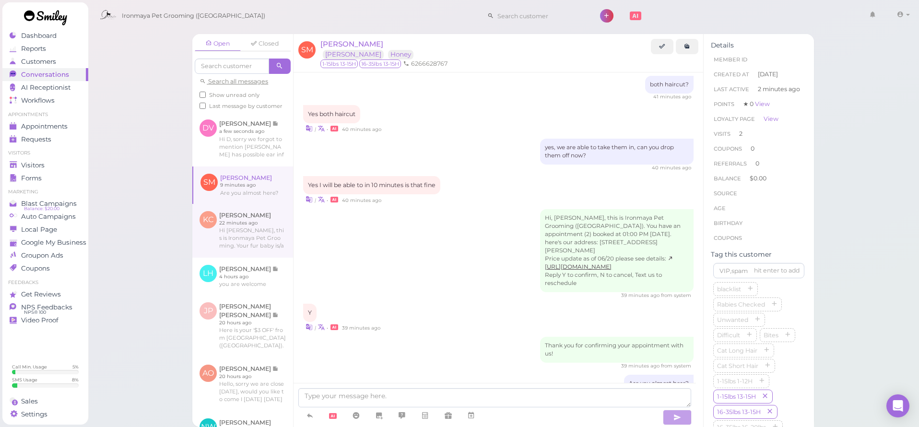
click at [244, 219] on link at bounding box center [242, 231] width 101 height 54
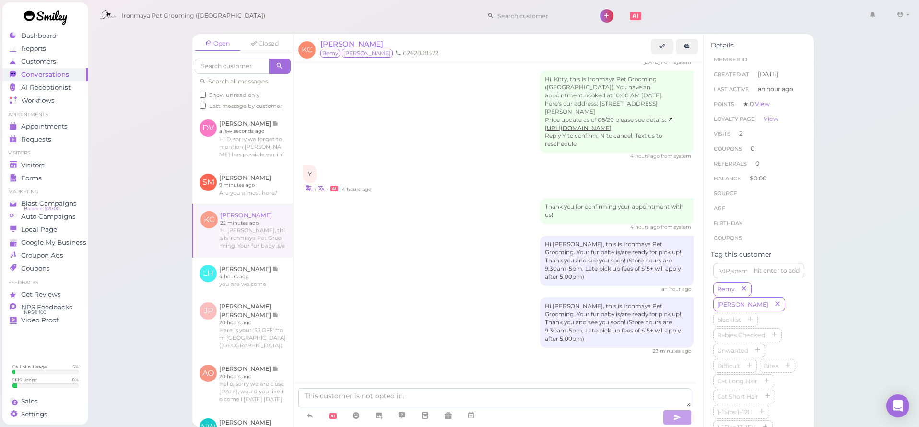
scroll to position [247, 0]
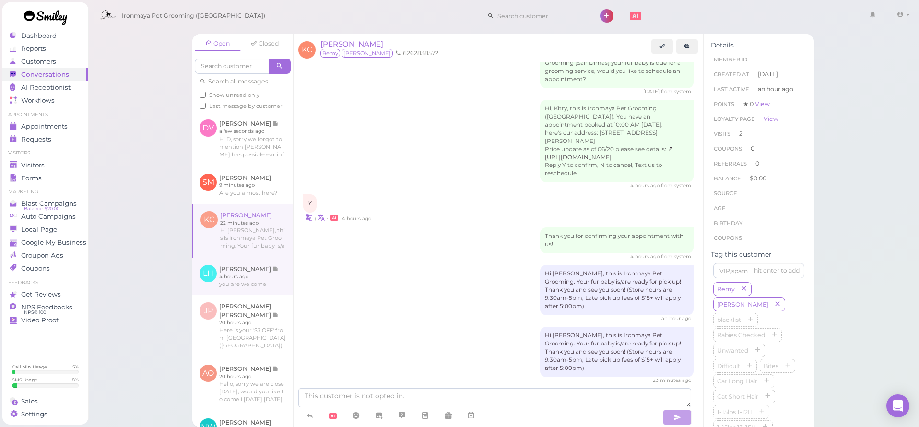
click at [265, 268] on link at bounding box center [242, 276] width 101 height 37
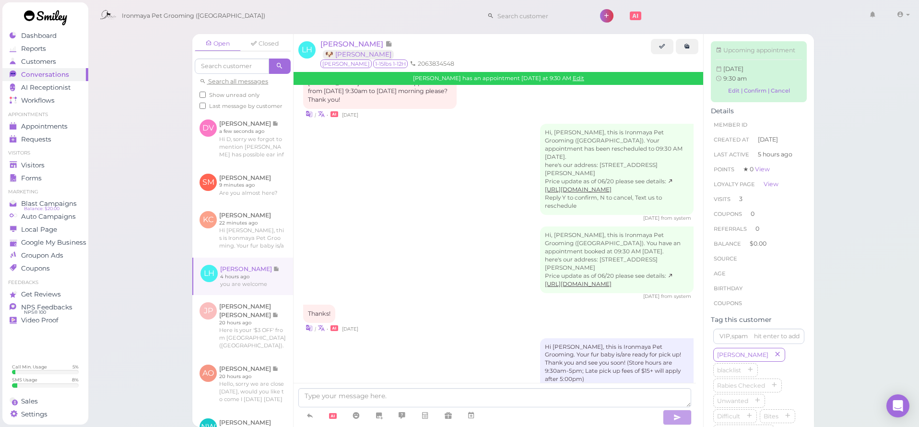
scroll to position [1403, 0]
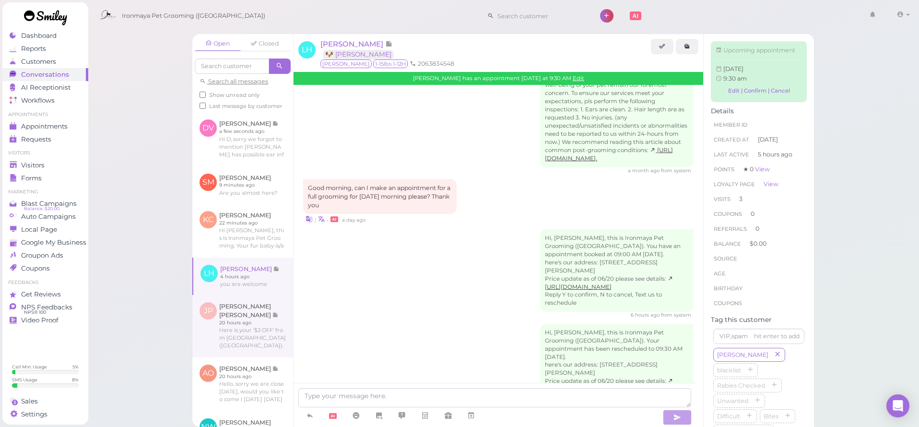
click at [233, 317] on link at bounding box center [242, 326] width 101 height 62
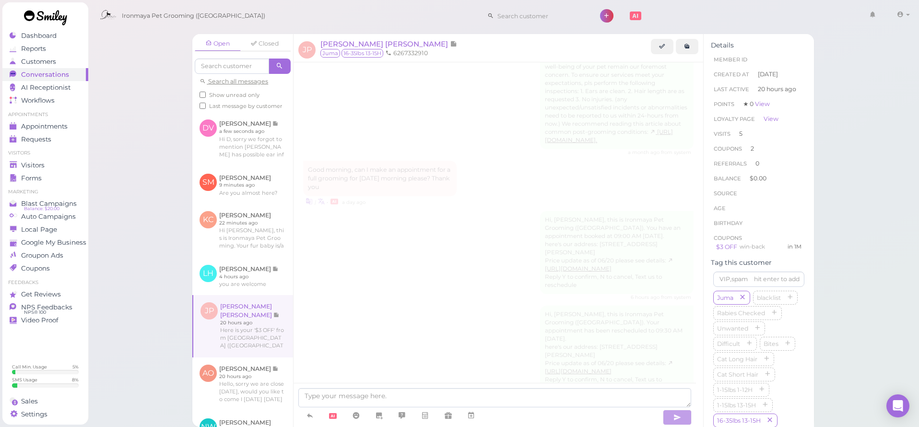
scroll to position [1379, 0]
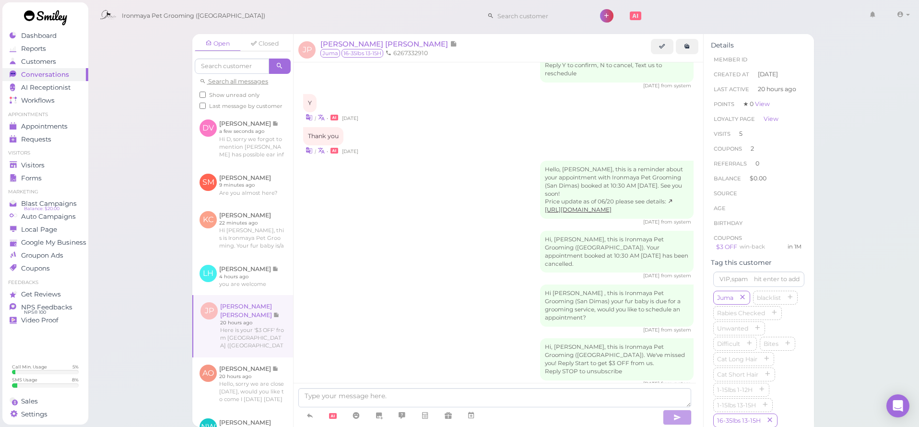
click at [36, 35] on div "Dashboard Reports Customers Conversations 0 AI Receptionist" at bounding box center [45, 213] width 86 height 422
